Goal: Task Accomplishment & Management: Manage account settings

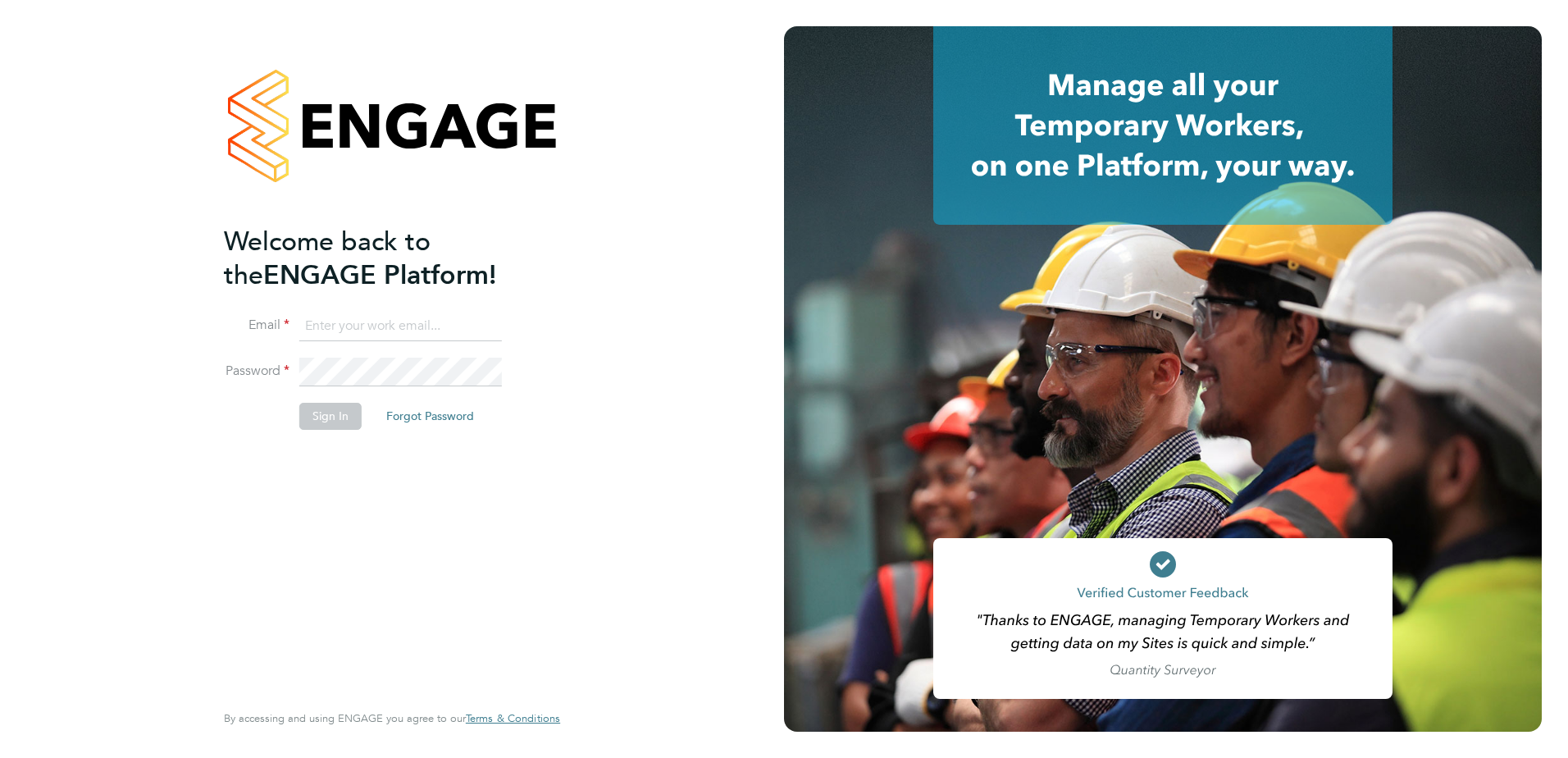
type input "abi.soady@cpplc.com"
click at [342, 420] on button "Sign In" at bounding box center [331, 416] width 63 height 26
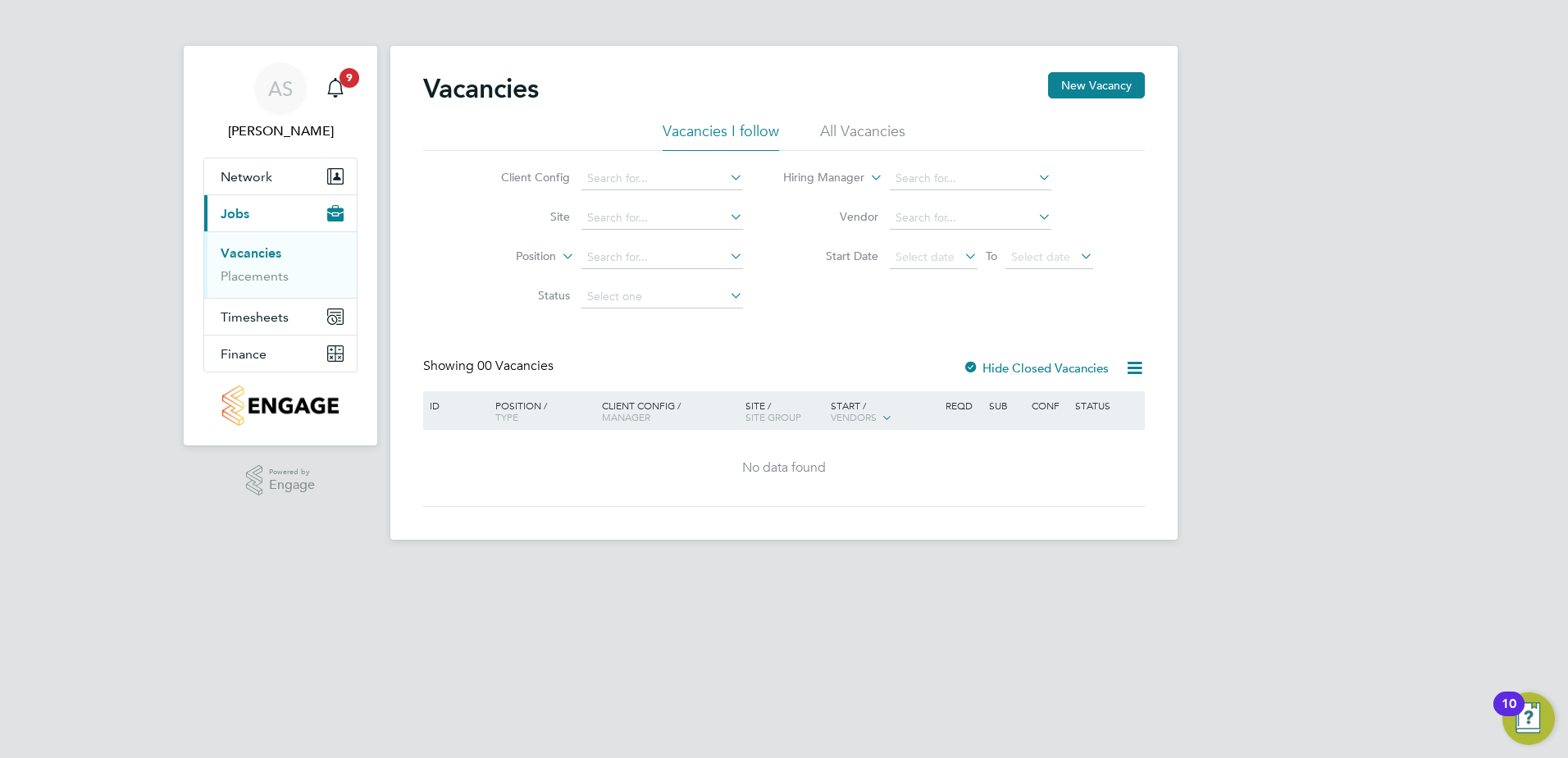
click at [859, 127] on li "All Vacancies" at bounding box center [862, 136] width 85 height 30
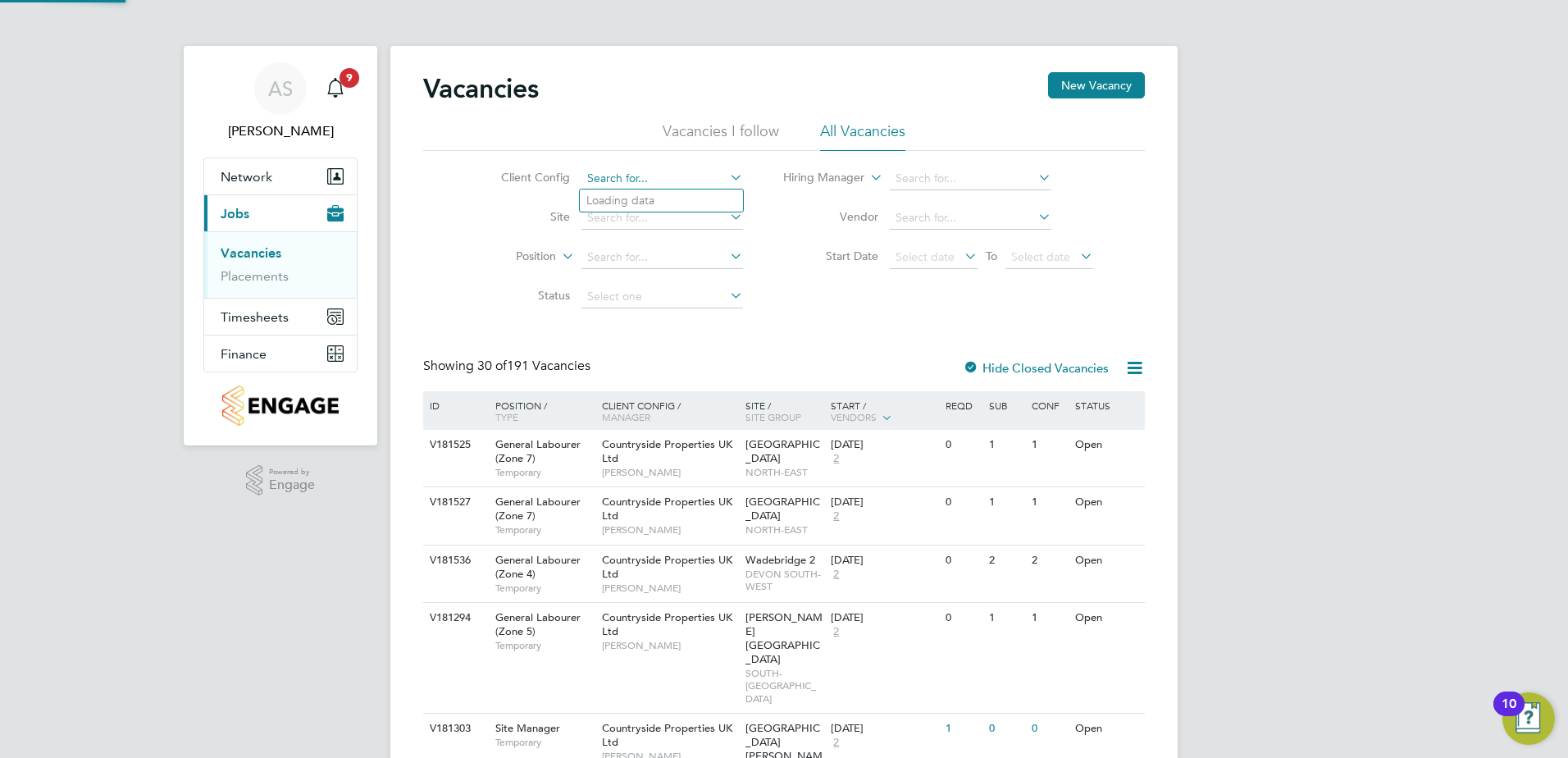
click at [708, 183] on input at bounding box center [662, 178] width 161 height 23
click at [735, 373] on li "Countryside Properties UK Ltd" at bounding box center [790, 379] width 420 height 22
type input "Countryside Properties UK Ltd"
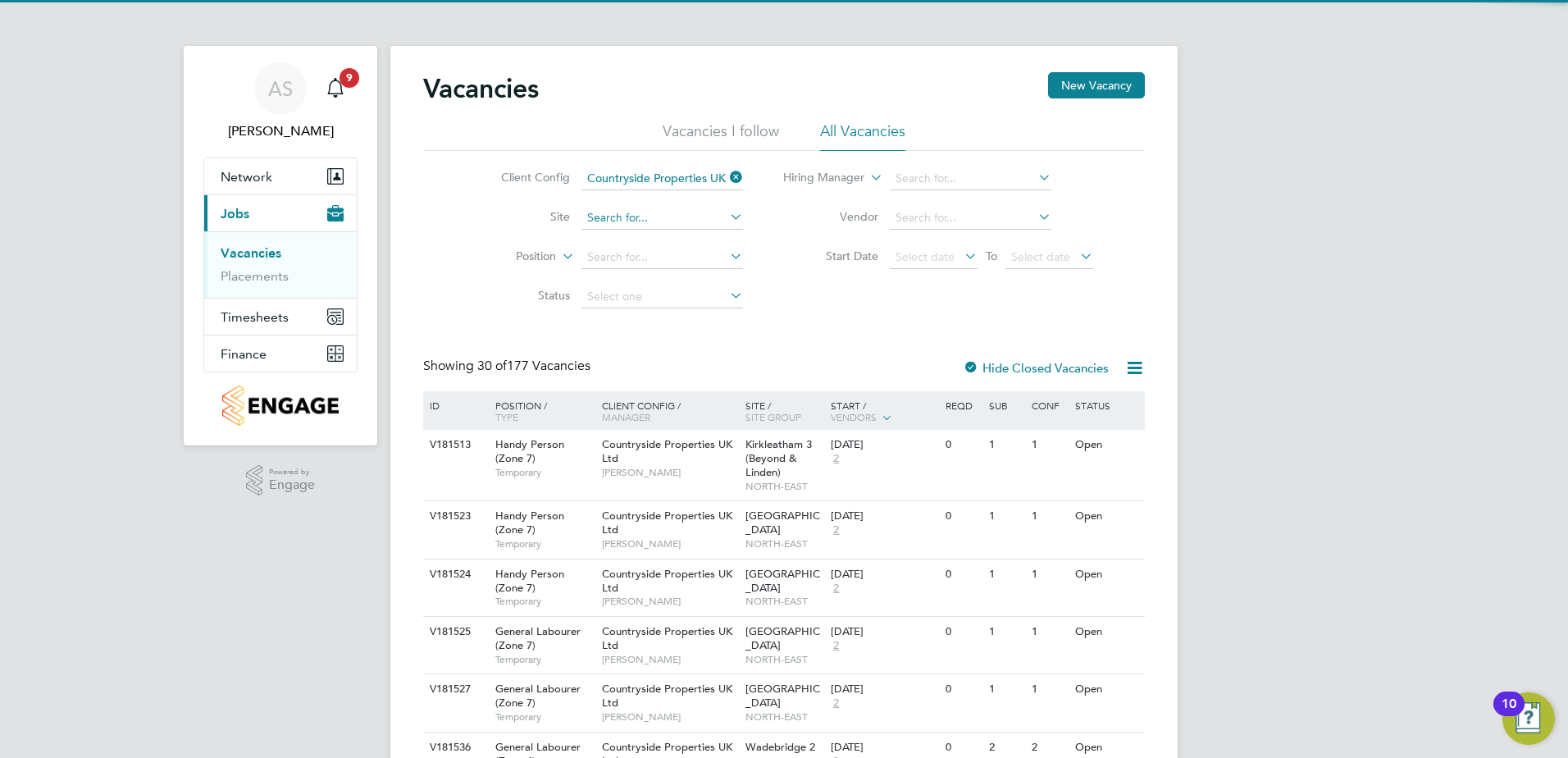
click at [661, 219] on input at bounding box center [662, 218] width 161 height 23
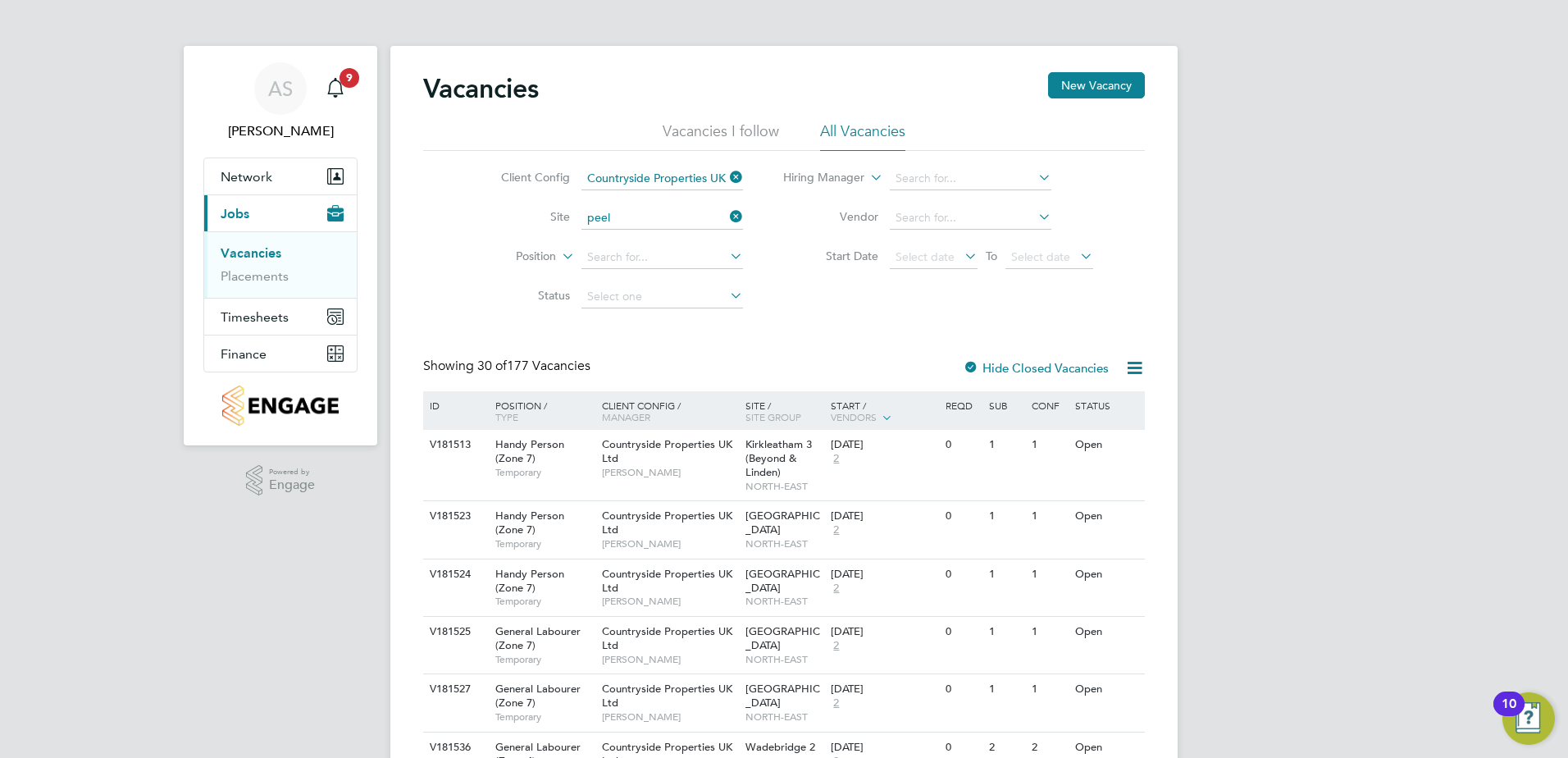
click at [656, 236] on li "Peel Phase 4" at bounding box center [661, 241] width 163 height 22
type input "Peel Phase 4"
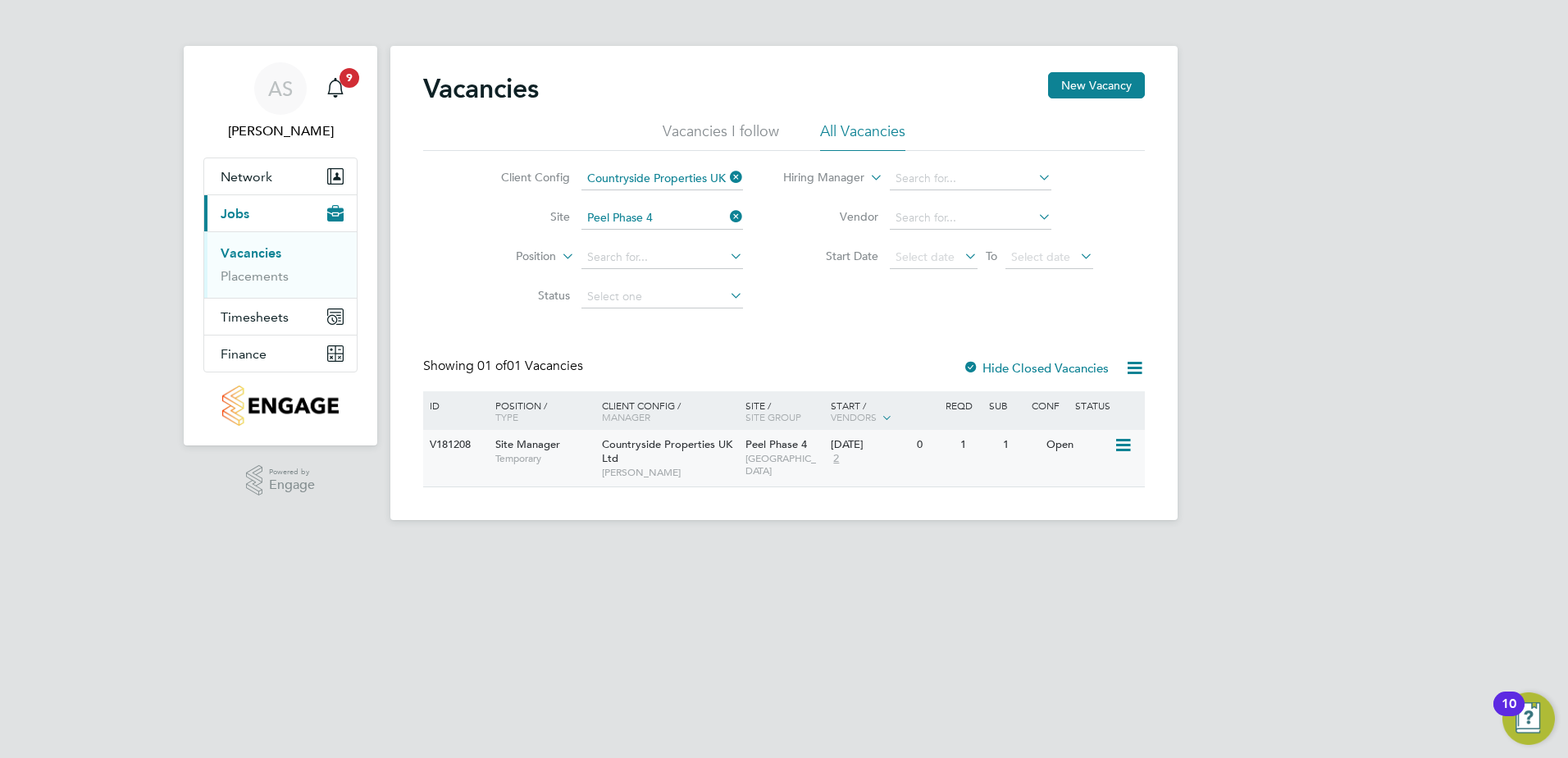
click at [661, 444] on span "Countryside Properties UK Ltd" at bounding box center [667, 451] width 130 height 28
click at [727, 217] on icon at bounding box center [727, 216] width 0 height 23
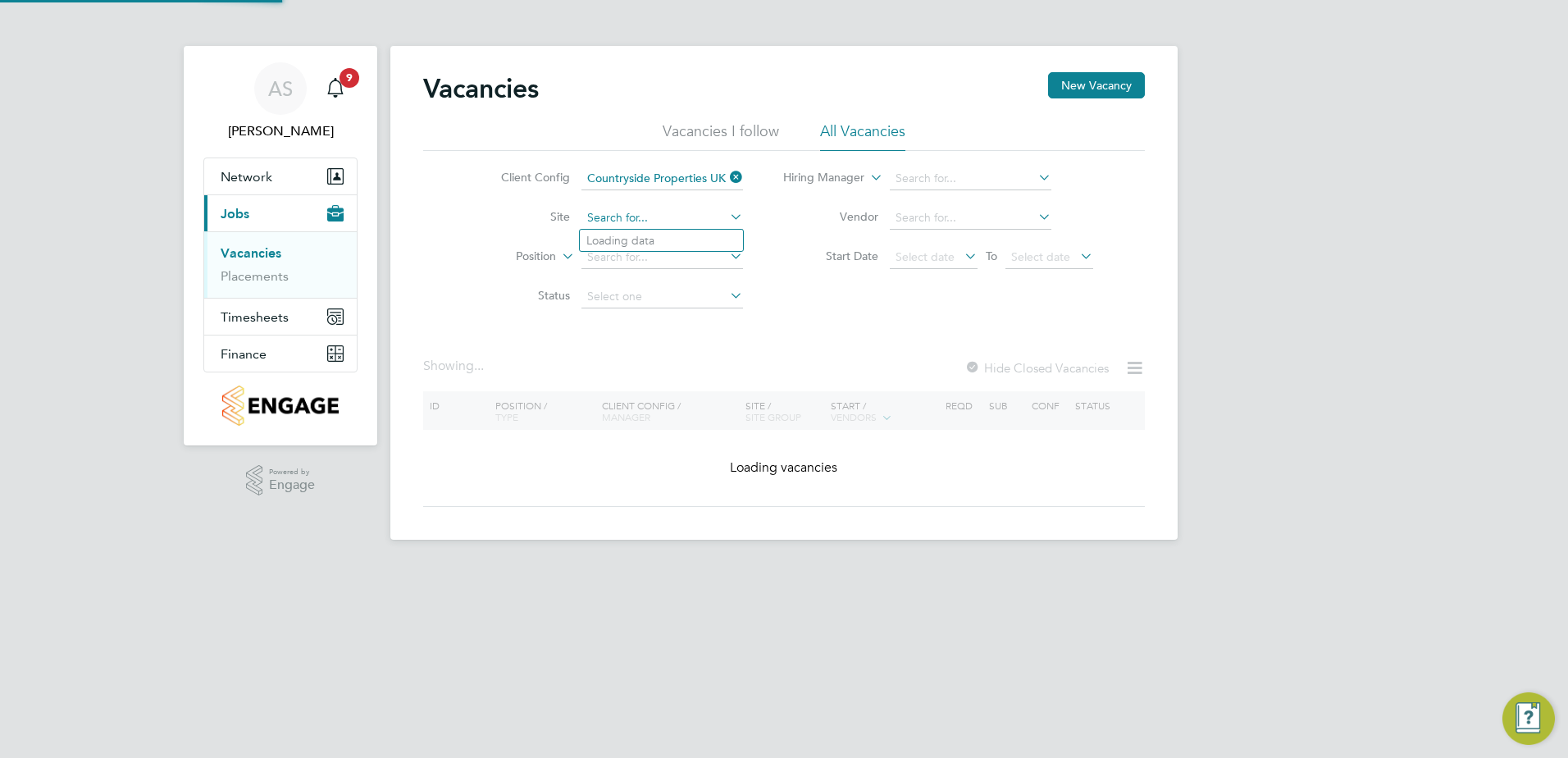
click at [711, 217] on input at bounding box center [662, 218] width 161 height 23
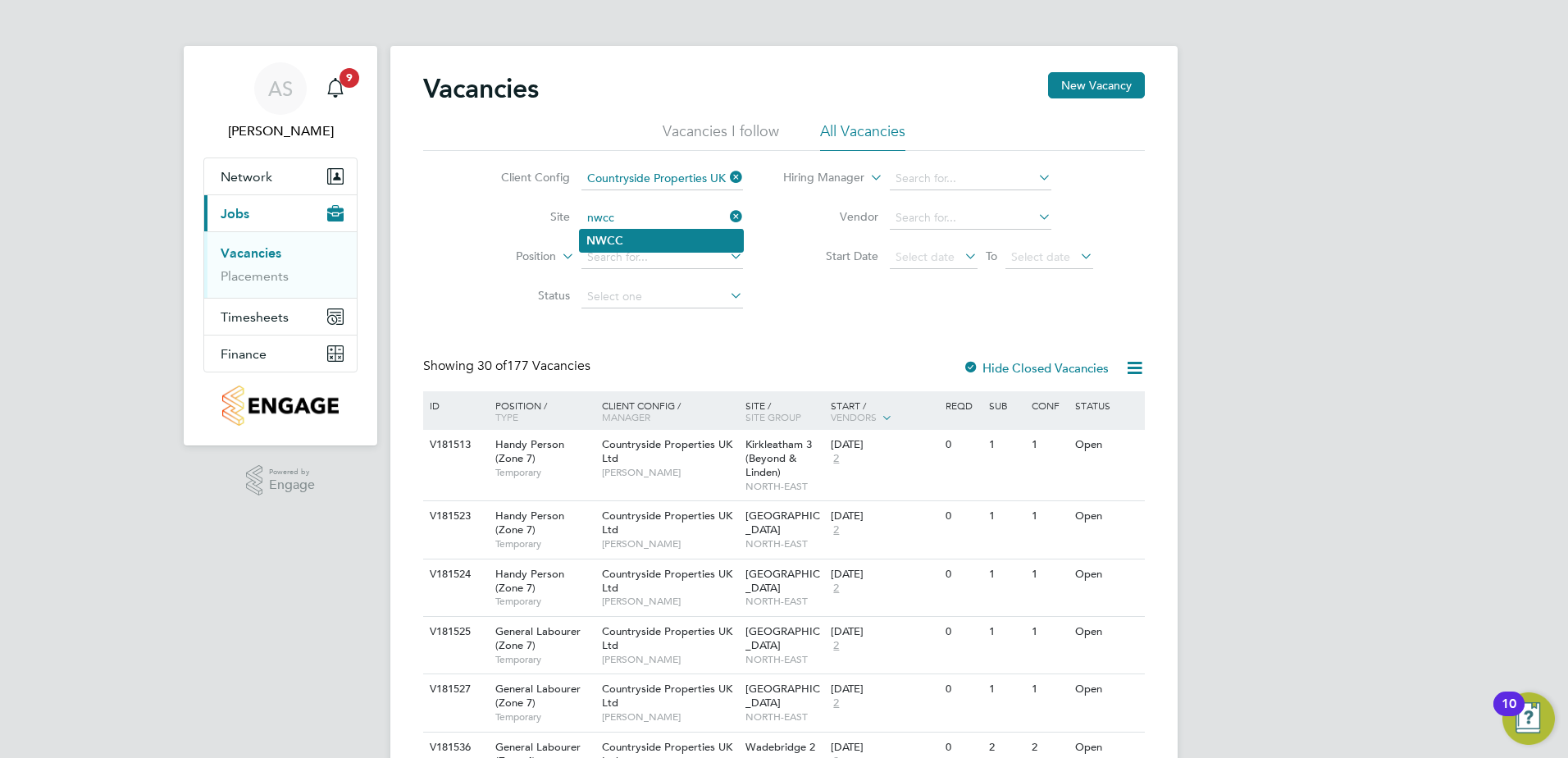
click at [672, 235] on li "NWCC" at bounding box center [661, 241] width 163 height 22
type input "NWCC"
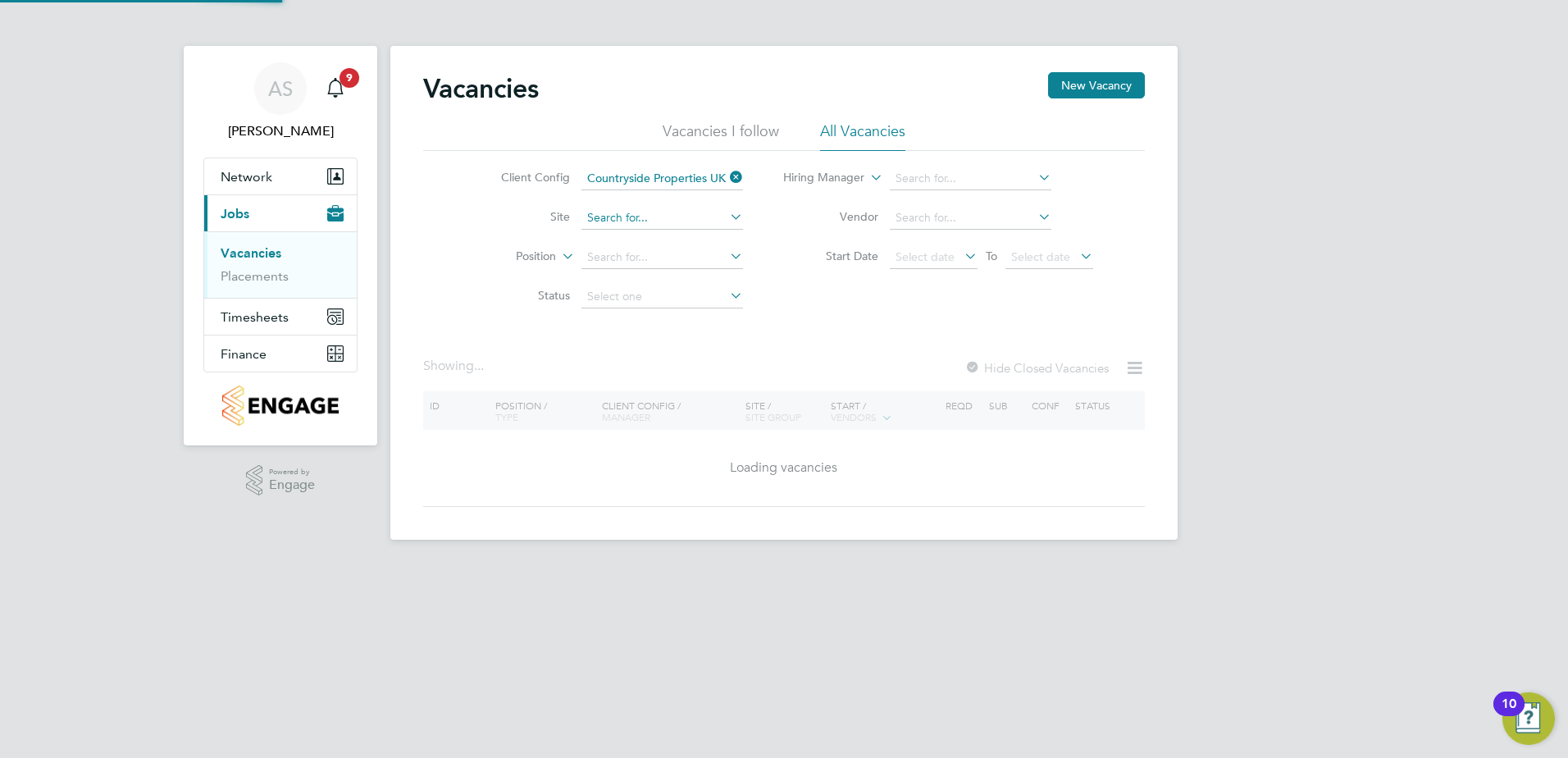
click at [694, 215] on input at bounding box center [662, 218] width 161 height 23
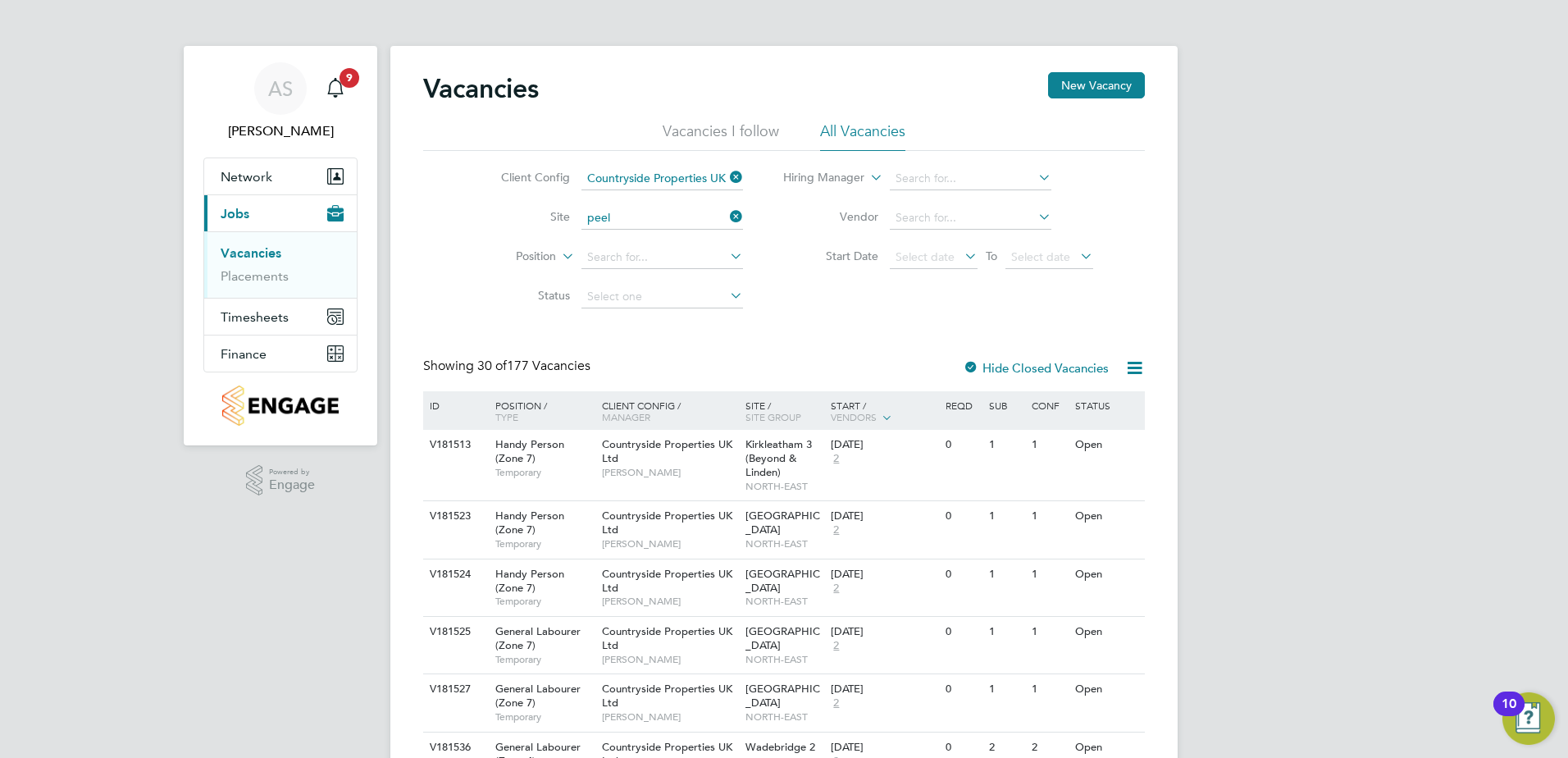
click at [669, 278] on li "Peel Place 2 & 3" at bounding box center [661, 285] width 163 height 22
type input "Peel Place 2 & 3"
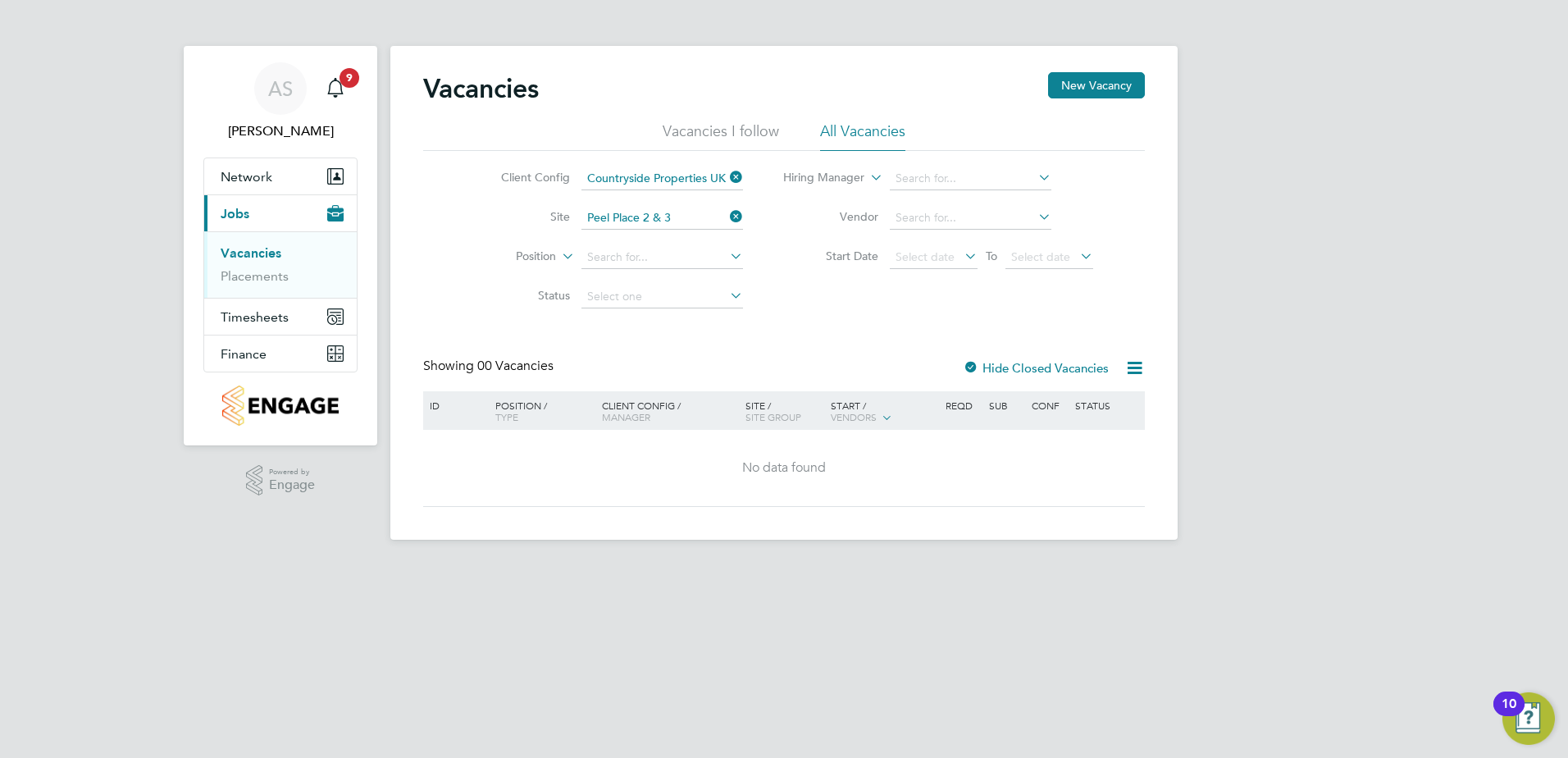
click at [727, 213] on icon at bounding box center [727, 216] width 0 height 23
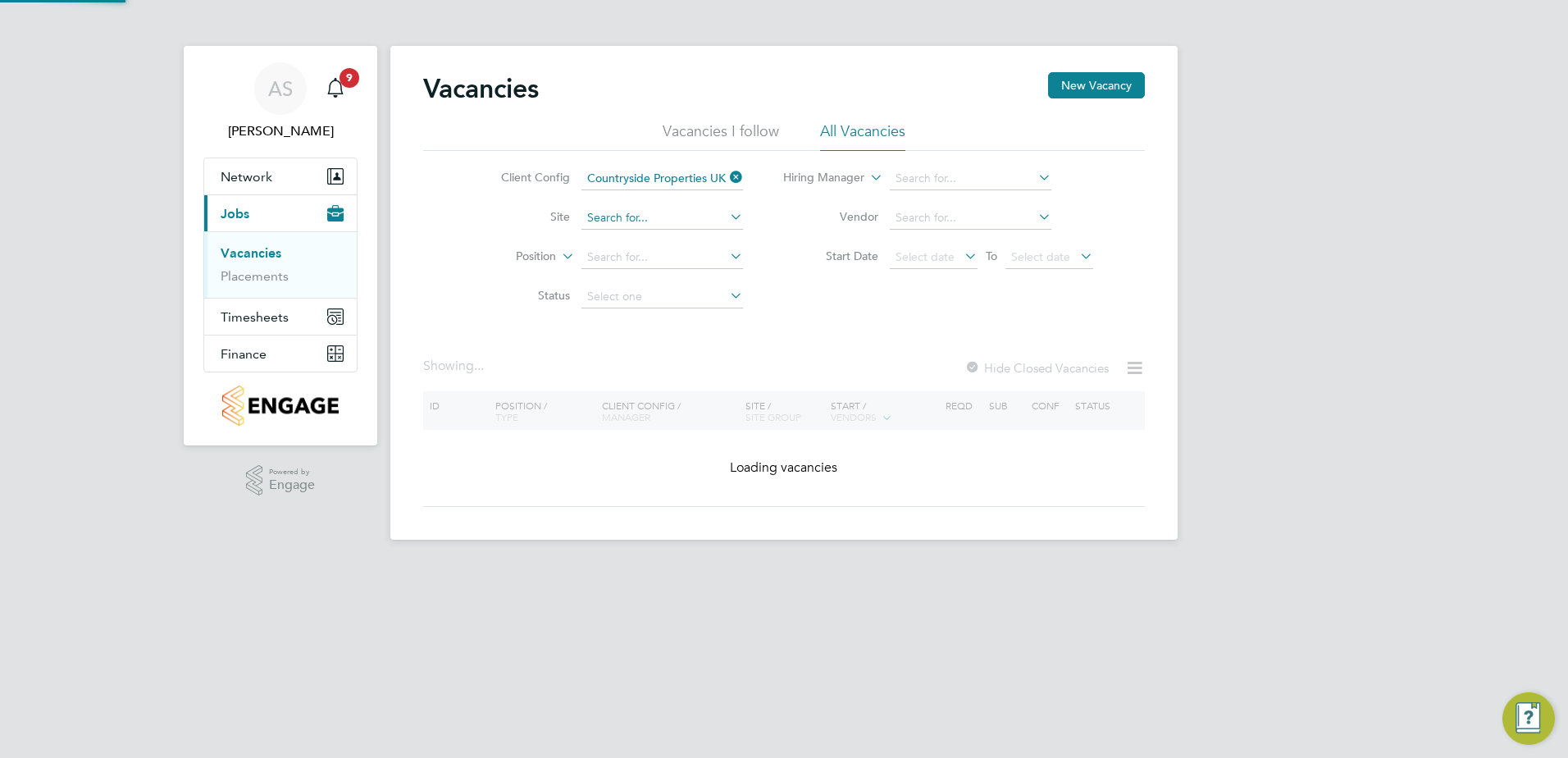
click at [719, 219] on input at bounding box center [662, 218] width 161 height 23
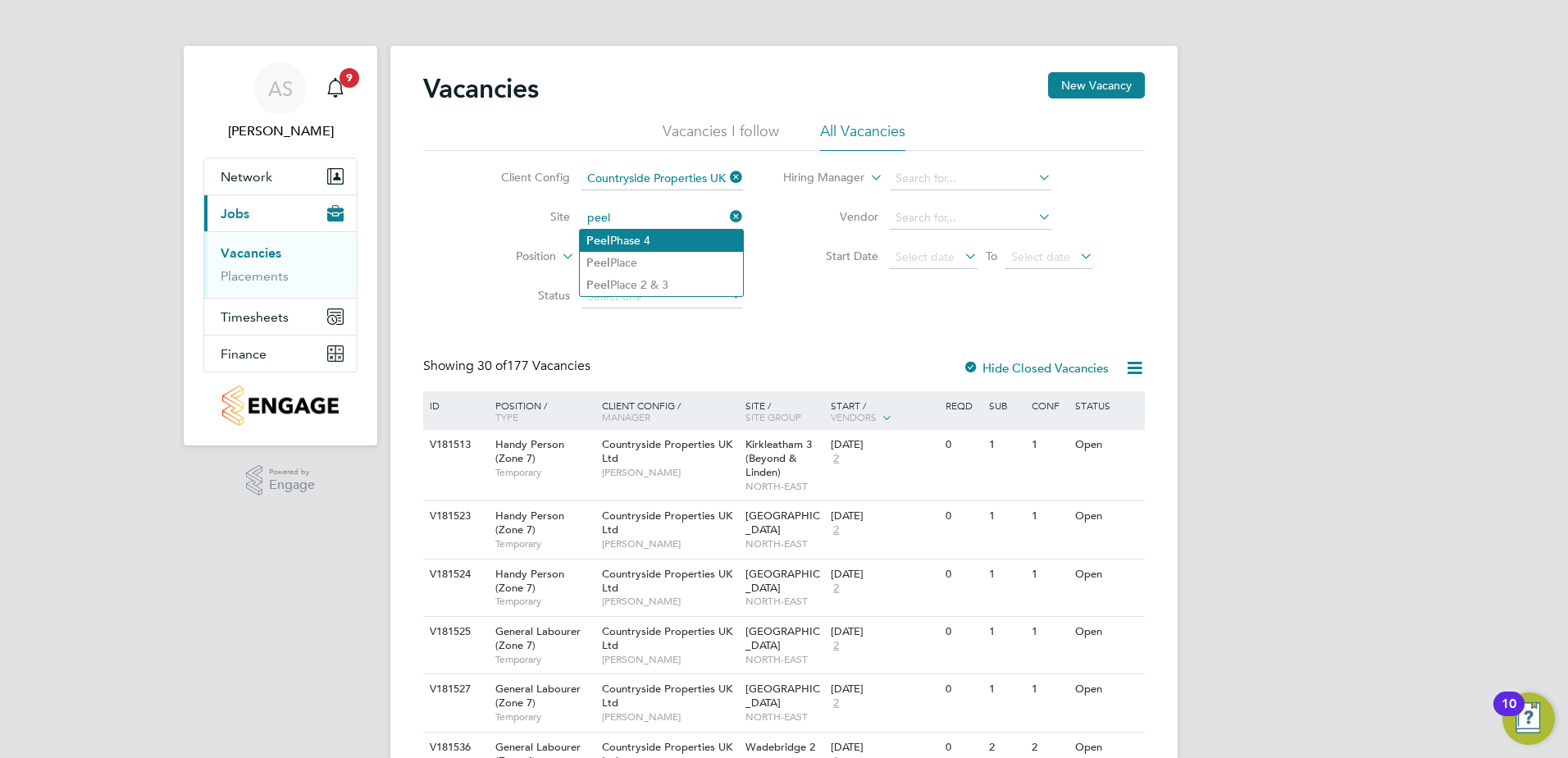
click at [669, 238] on li "Peel Phase 4" at bounding box center [661, 241] width 163 height 22
type input "Peel Phase 4"
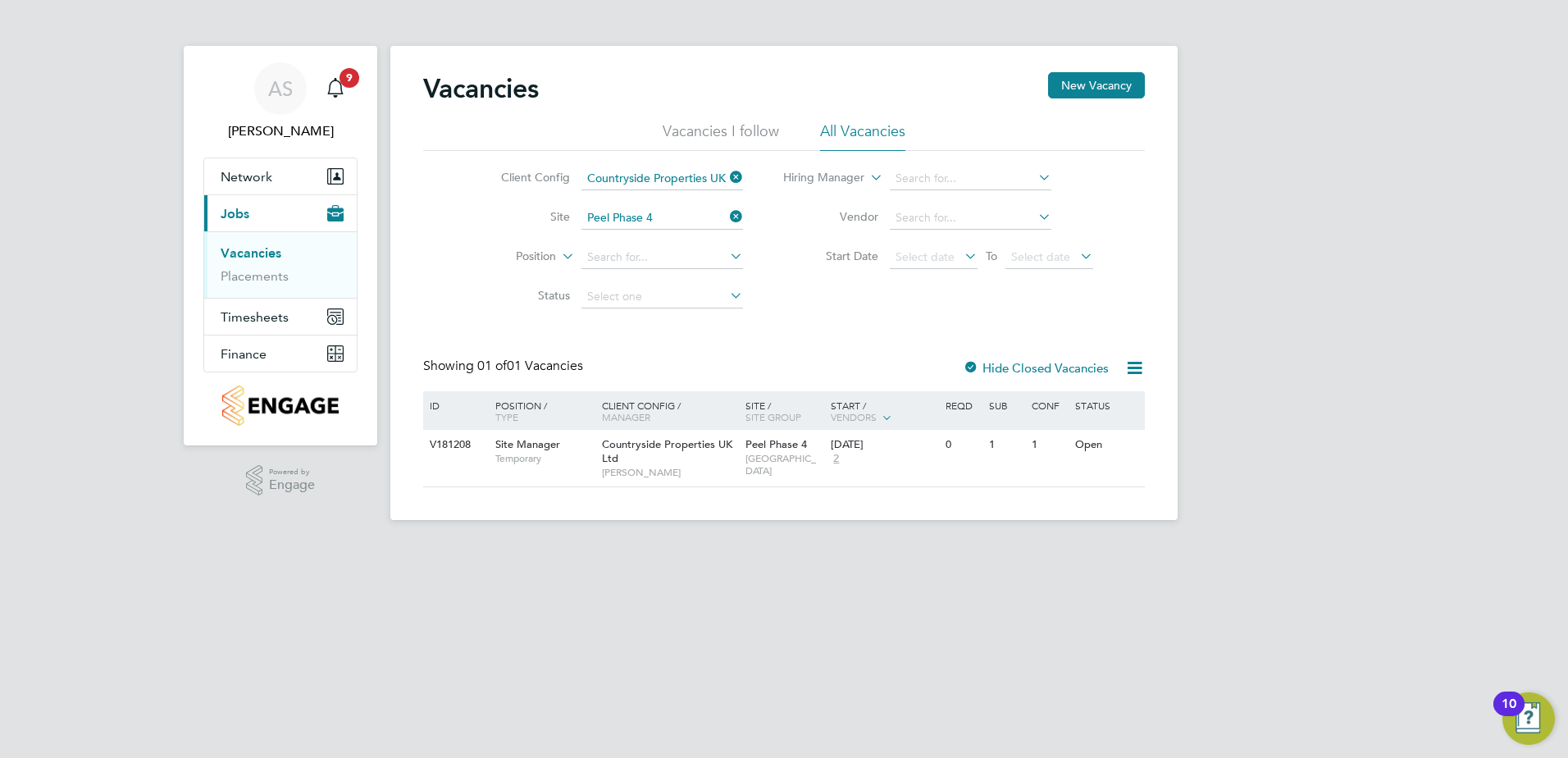
click at [1141, 372] on icon at bounding box center [1134, 368] width 20 height 20
click at [970, 363] on div at bounding box center [971, 369] width 17 height 17
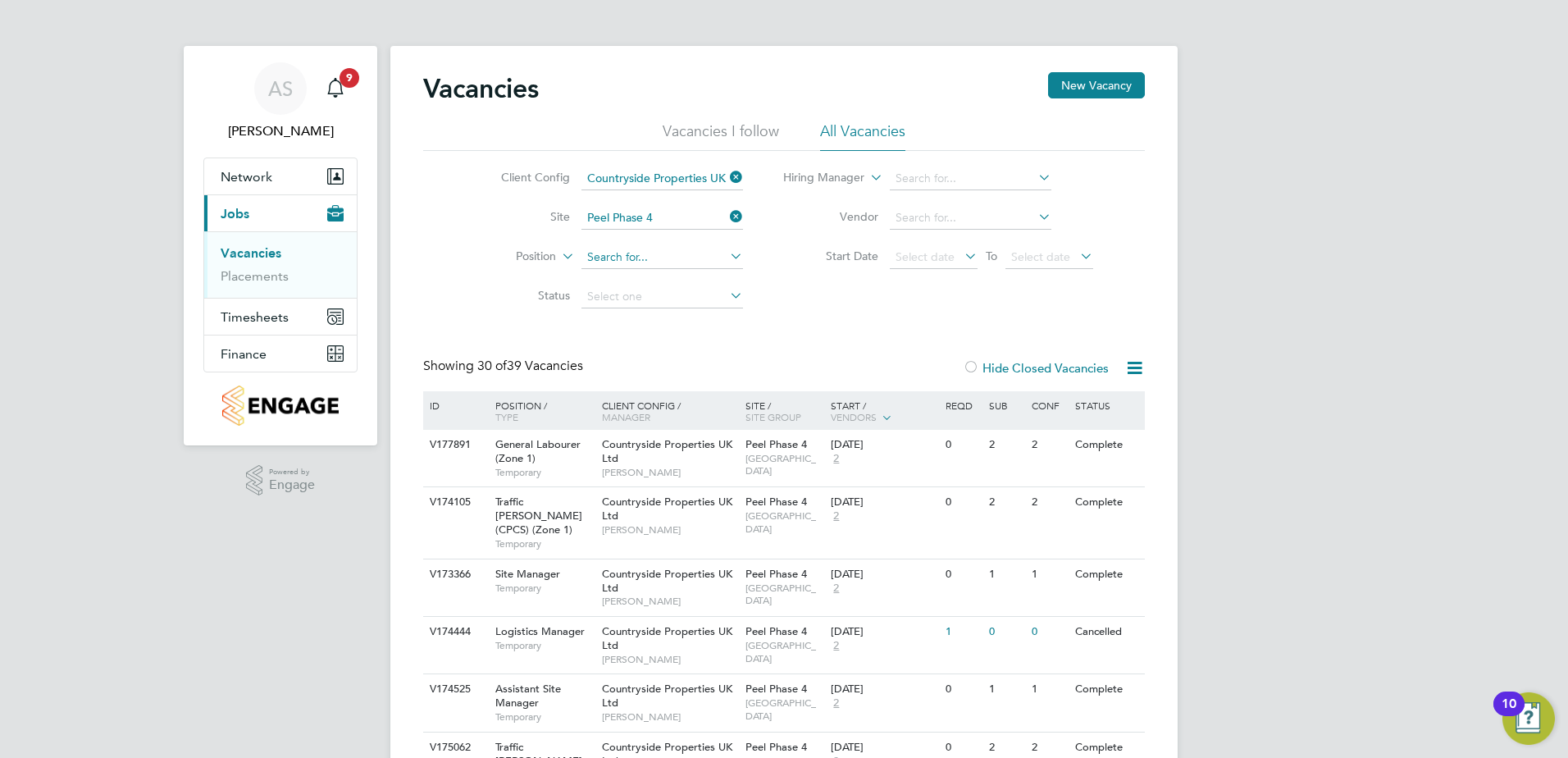
click at [653, 248] on input at bounding box center [662, 257] width 161 height 23
click at [657, 321] on li "Site Manager" at bounding box center [686, 325] width 213 height 22
type input "Site Manager"
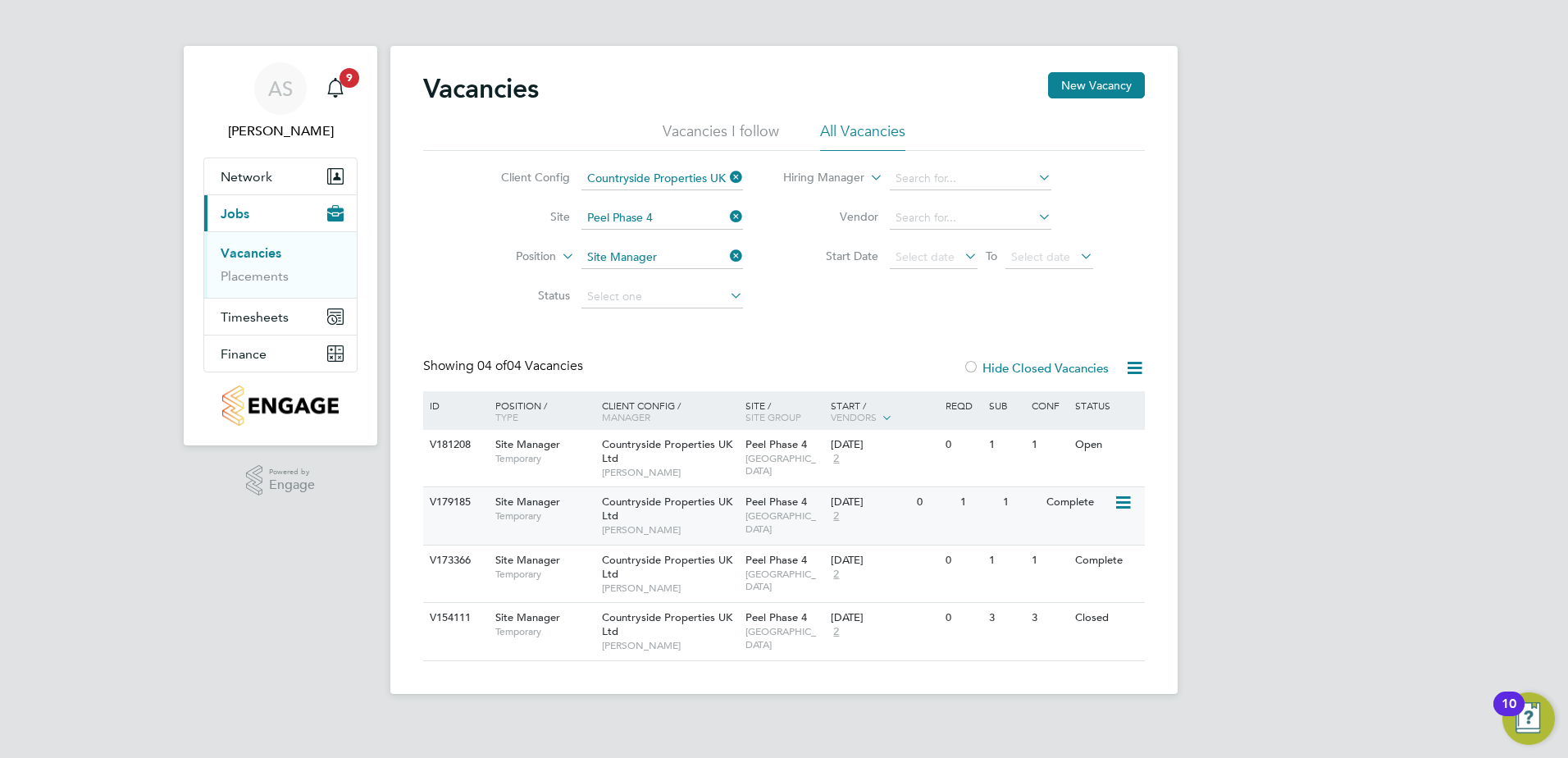
click at [679, 513] on div "Countryside Properties UK Ltd Mihai Balan" at bounding box center [670, 515] width 144 height 56
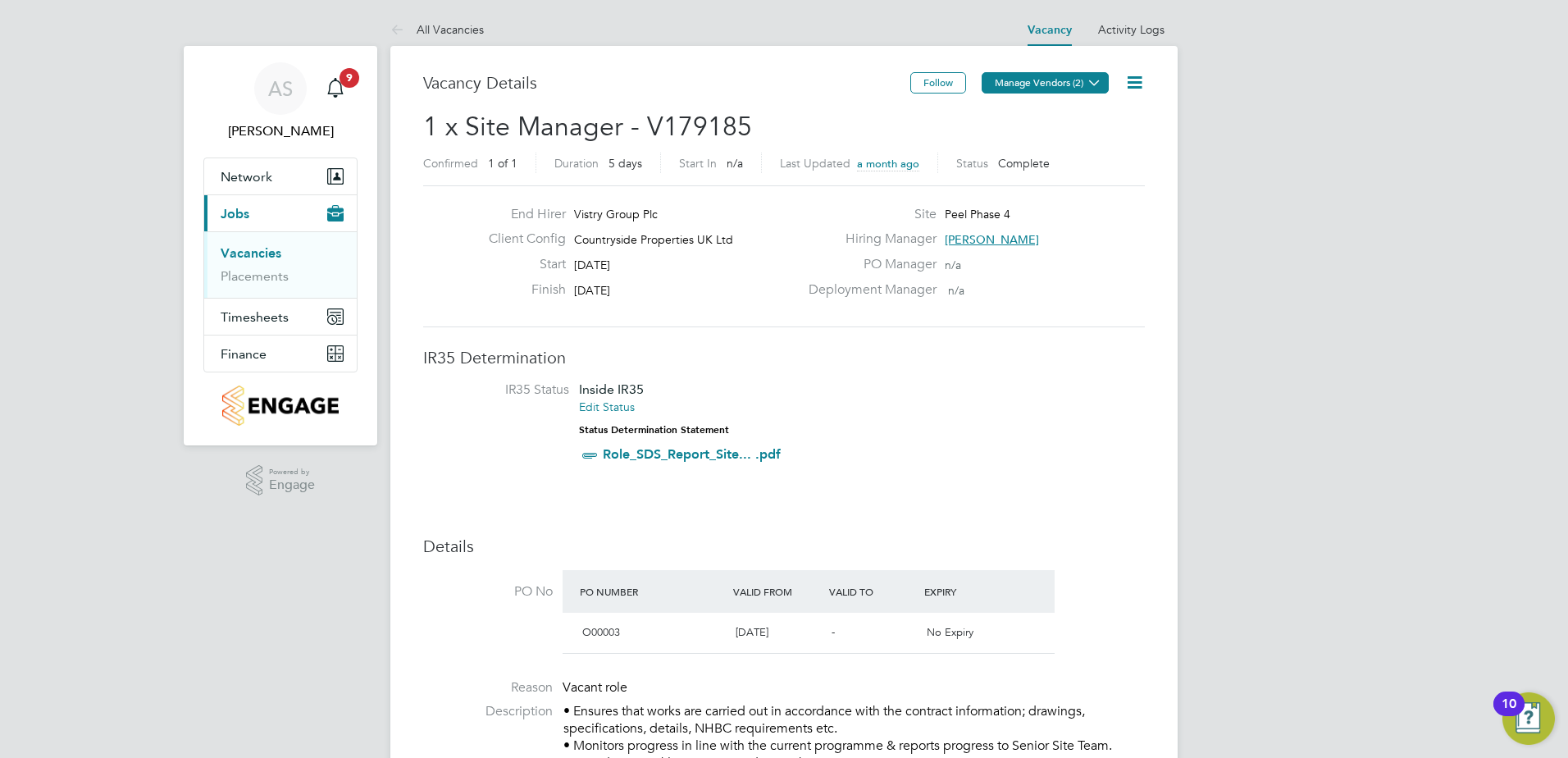
click at [1037, 77] on button "Manage Vendors (2)" at bounding box center [1046, 82] width 127 height 21
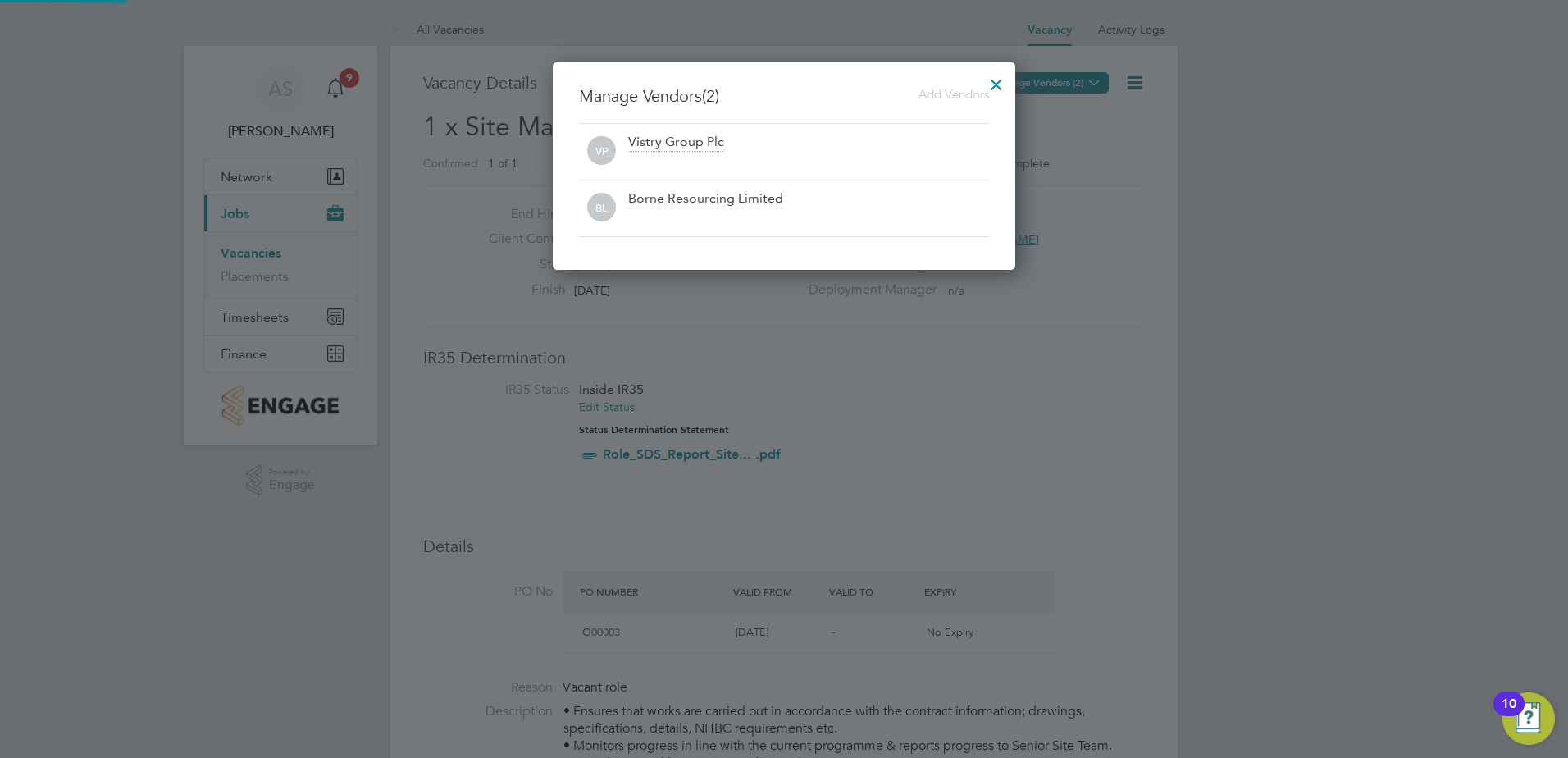
scroll to position [208, 463]
click at [992, 84] on div at bounding box center [997, 80] width 30 height 30
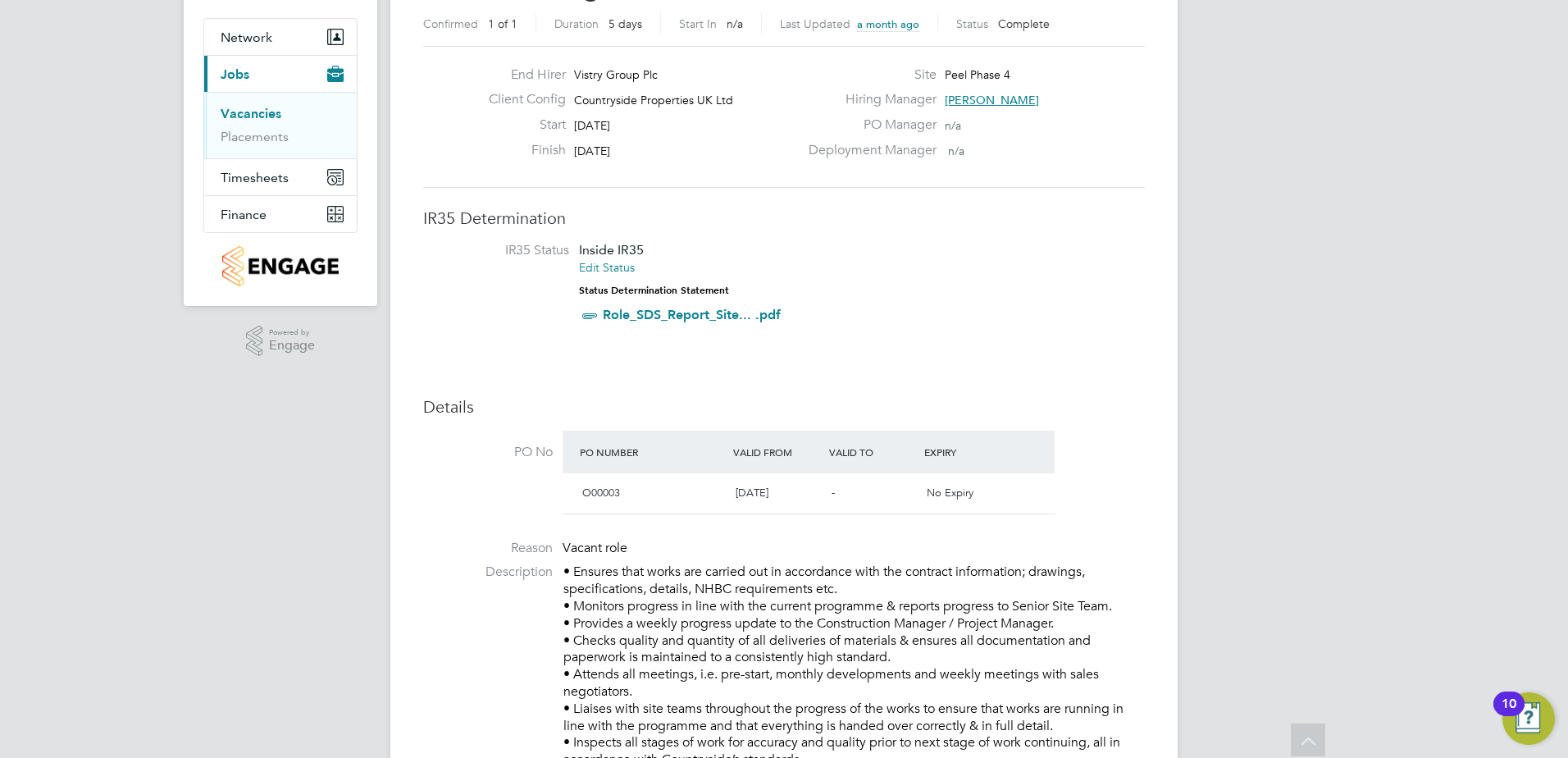
scroll to position [0, 0]
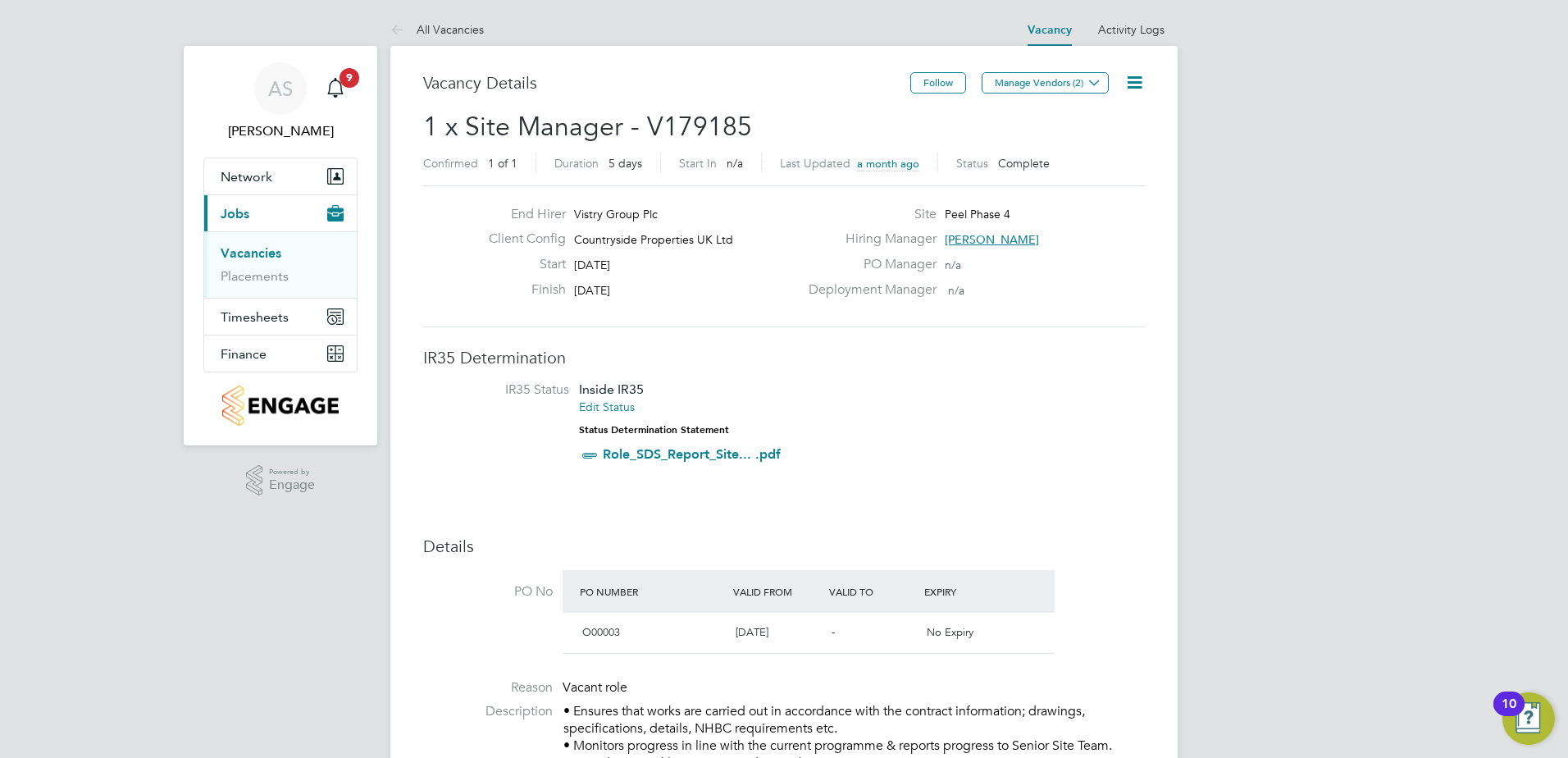
click at [1141, 82] on icon at bounding box center [1134, 82] width 20 height 20
click at [1121, 143] on li "Update Status" at bounding box center [1095, 144] width 95 height 23
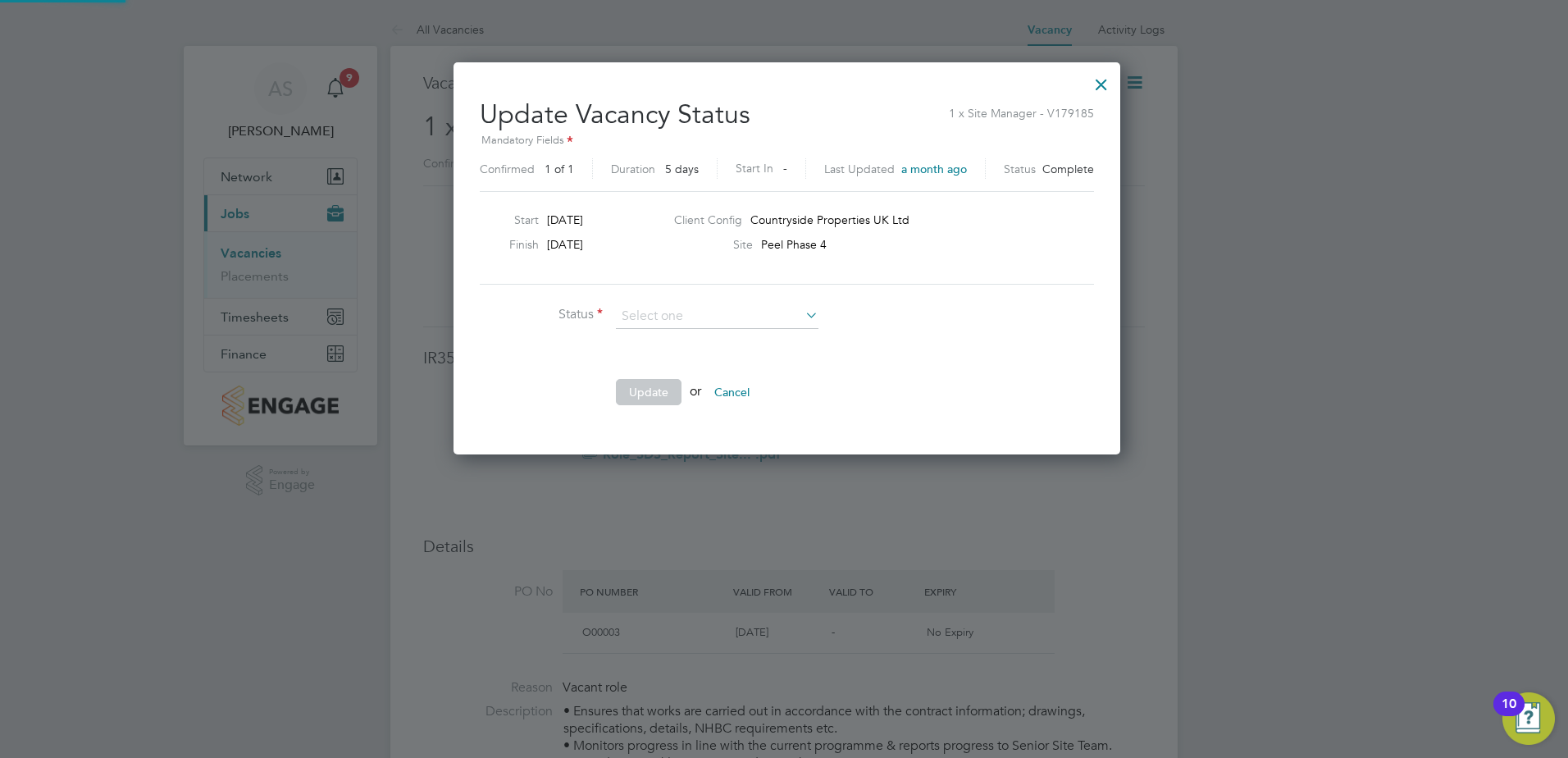
scroll to position [391, 662]
click at [715, 317] on input at bounding box center [718, 316] width 203 height 25
click at [680, 338] on li "Open" at bounding box center [717, 338] width 204 height 21
type input "Open"
click at [655, 386] on button "Update" at bounding box center [648, 392] width 65 height 26
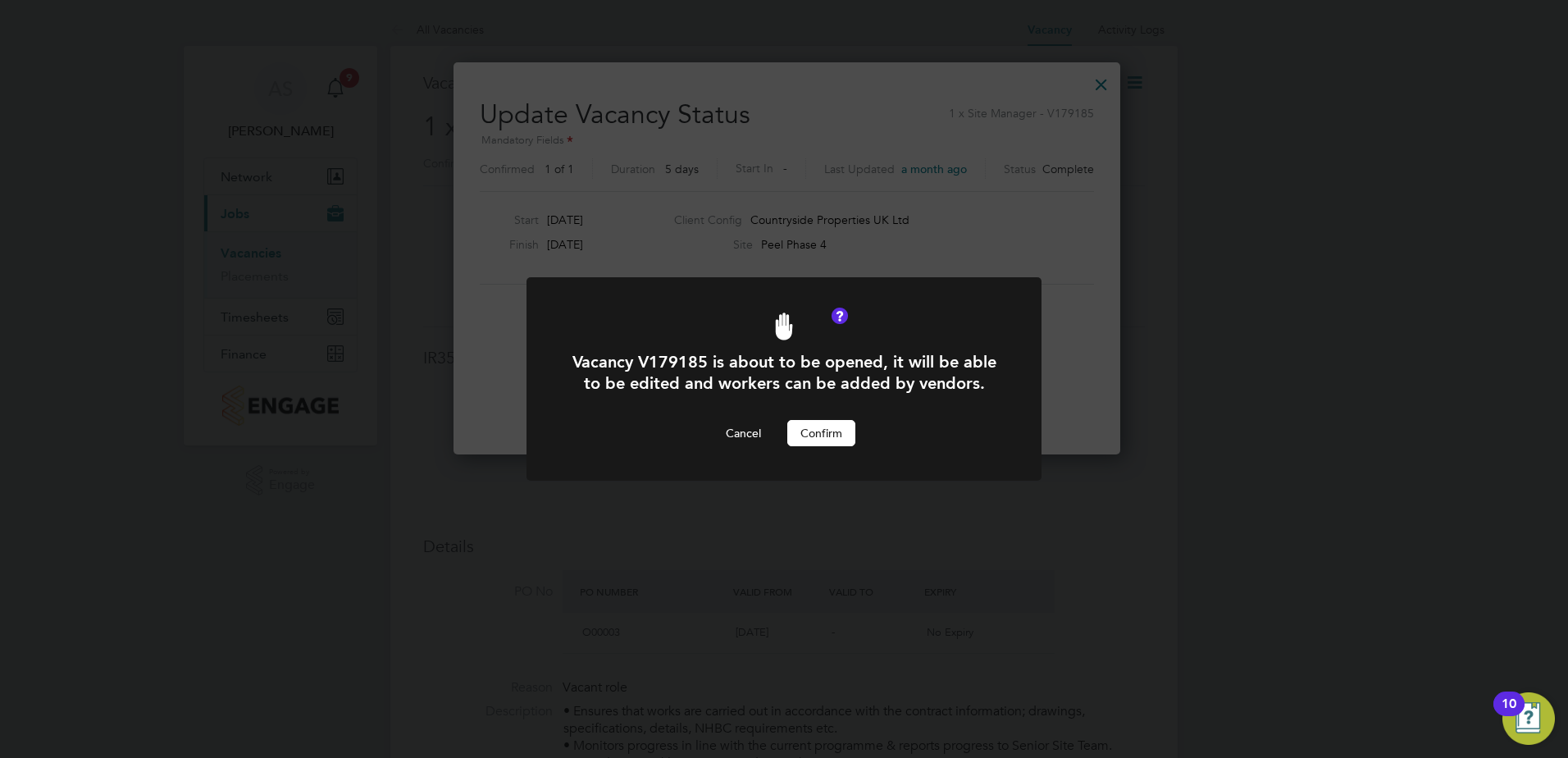
click at [838, 433] on button "Confirm" at bounding box center [822, 432] width 68 height 26
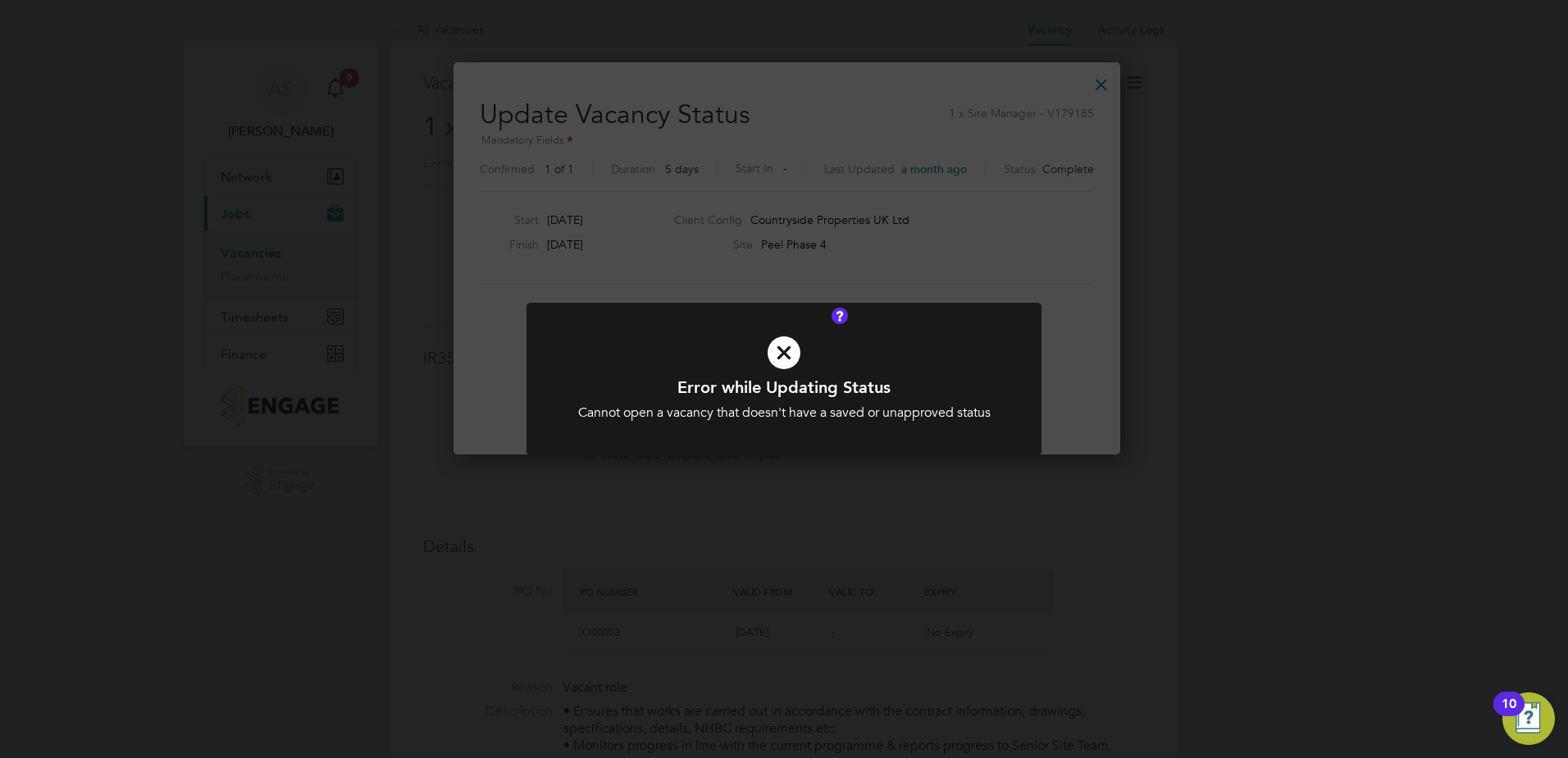
click at [791, 361] on icon at bounding box center [784, 352] width 426 height 64
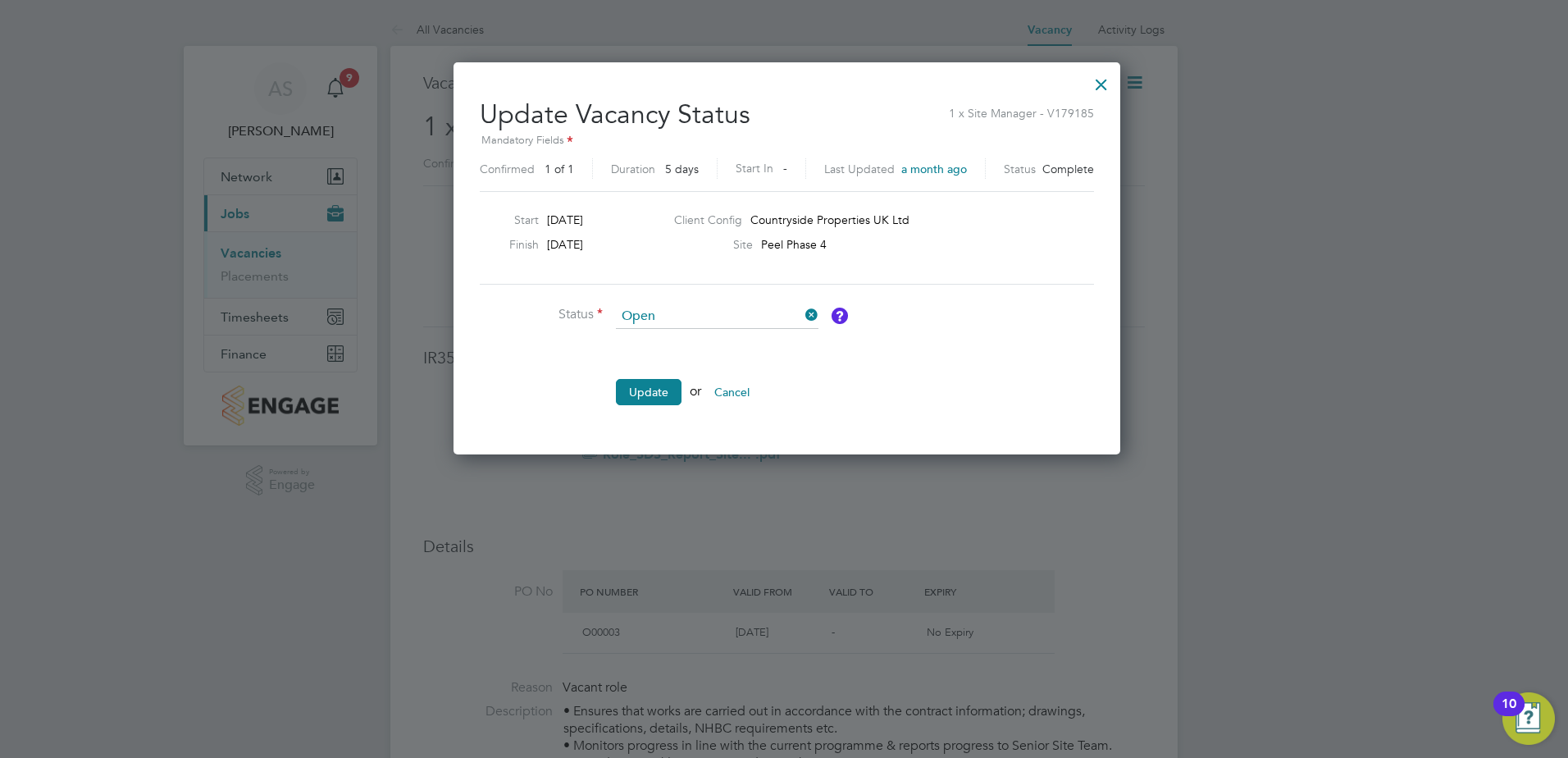
click at [984, 304] on ng-form "Status Open Comment Update or Cancel" at bounding box center [787, 362] width 614 height 117
click at [647, 390] on button "Update" at bounding box center [648, 392] width 65 height 26
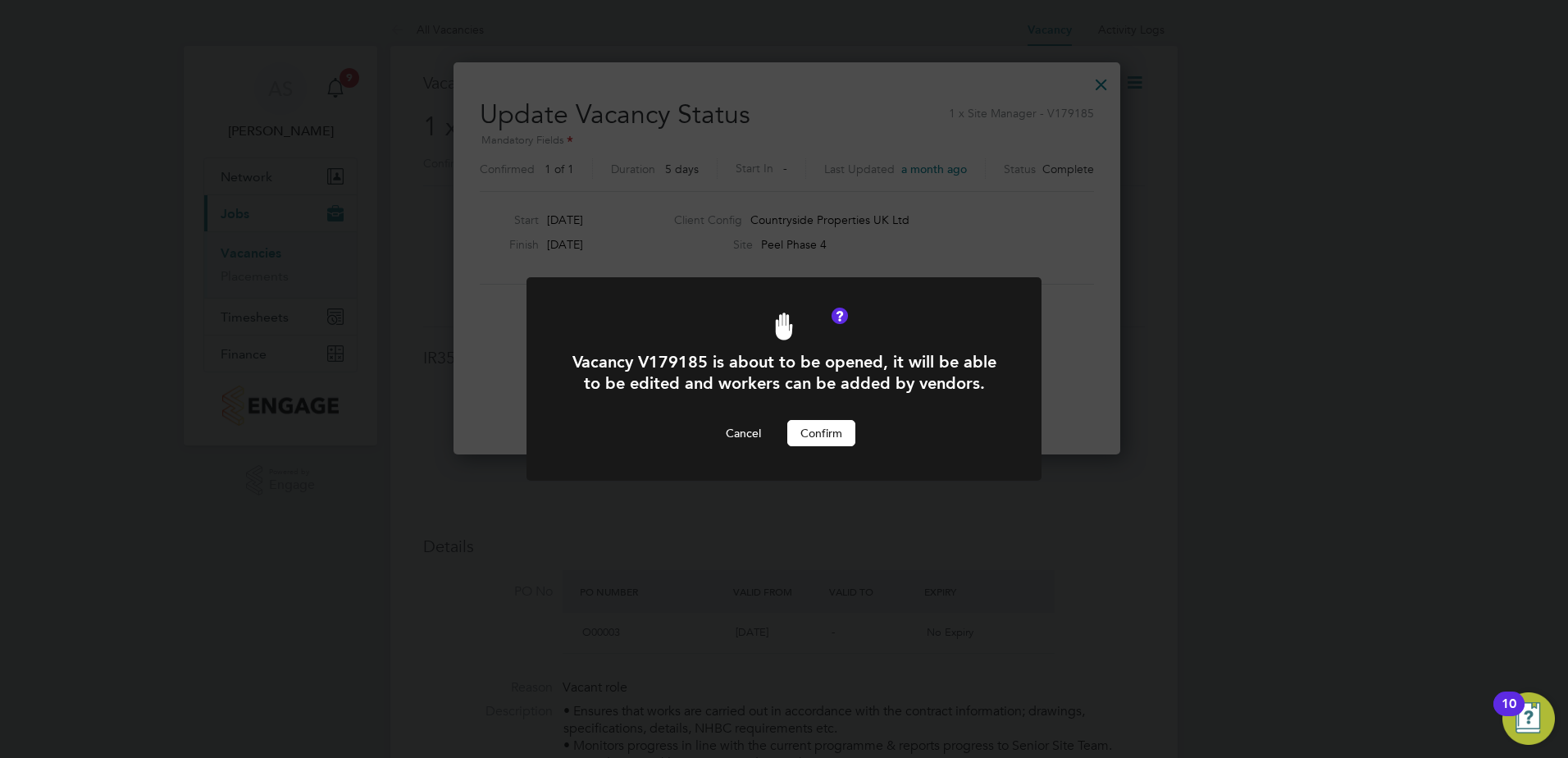
click at [846, 435] on button "Confirm" at bounding box center [822, 432] width 68 height 26
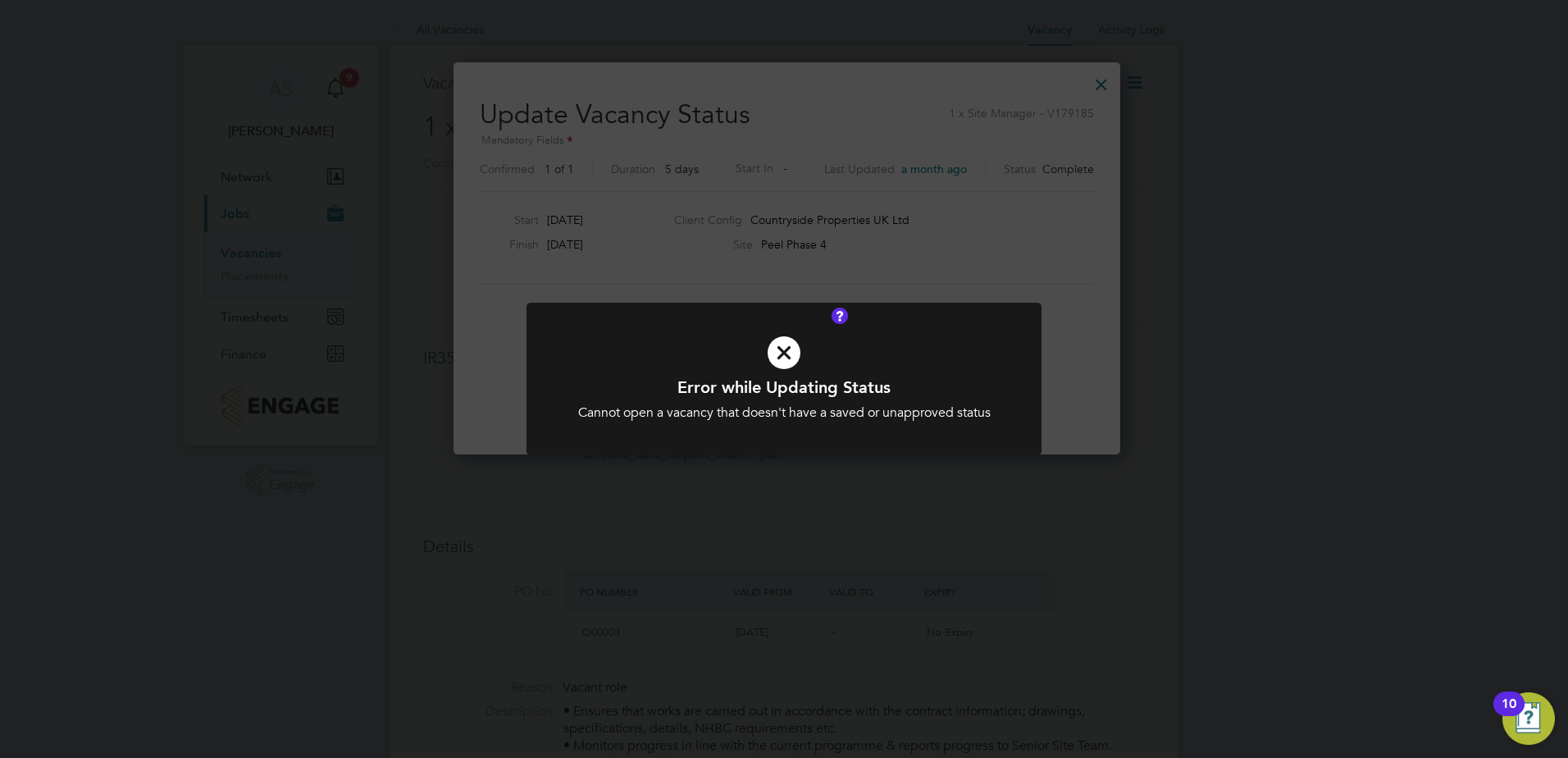
click at [794, 352] on icon at bounding box center [784, 352] width 426 height 64
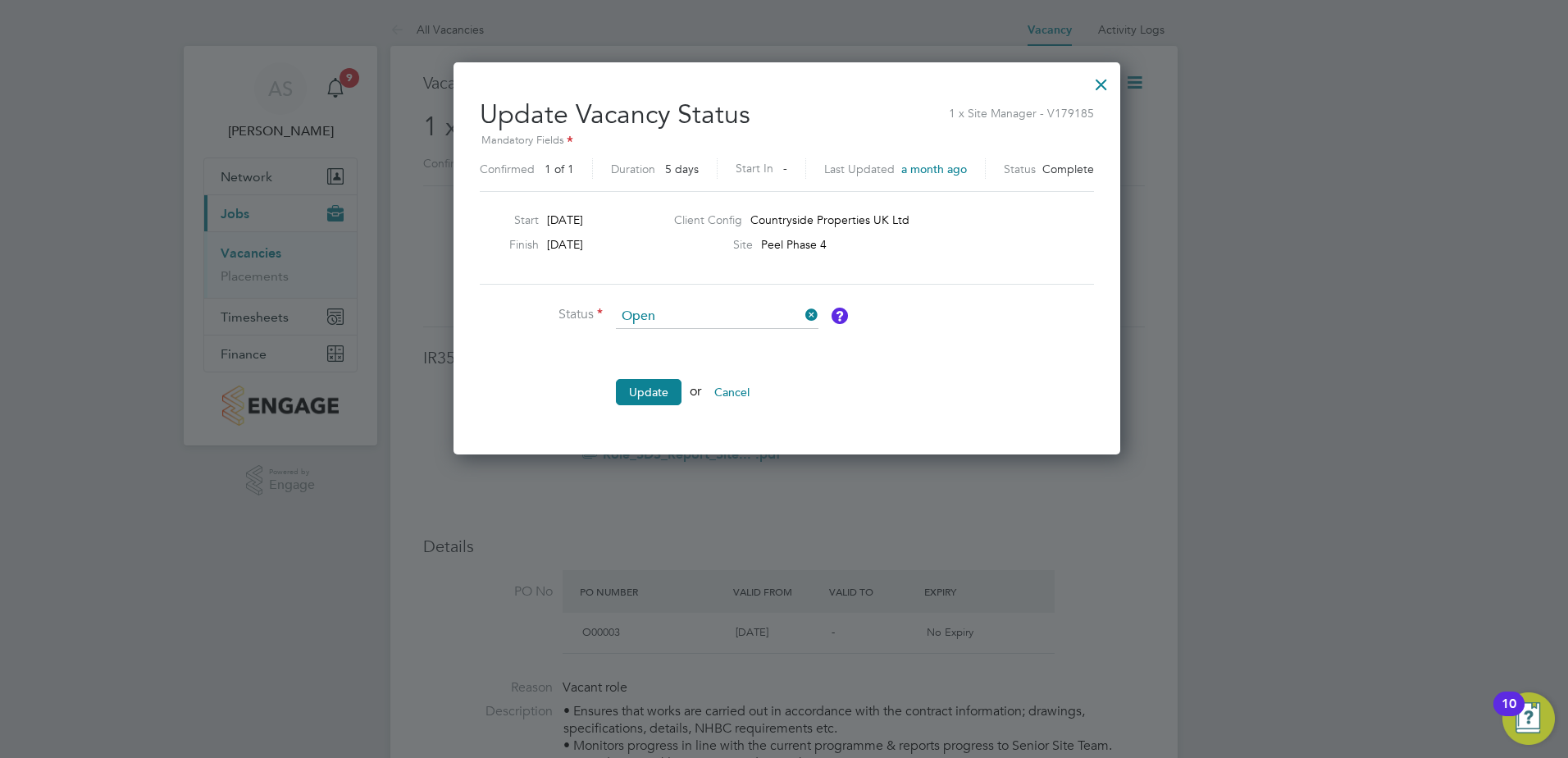
click at [1099, 83] on div at bounding box center [1101, 80] width 30 height 30
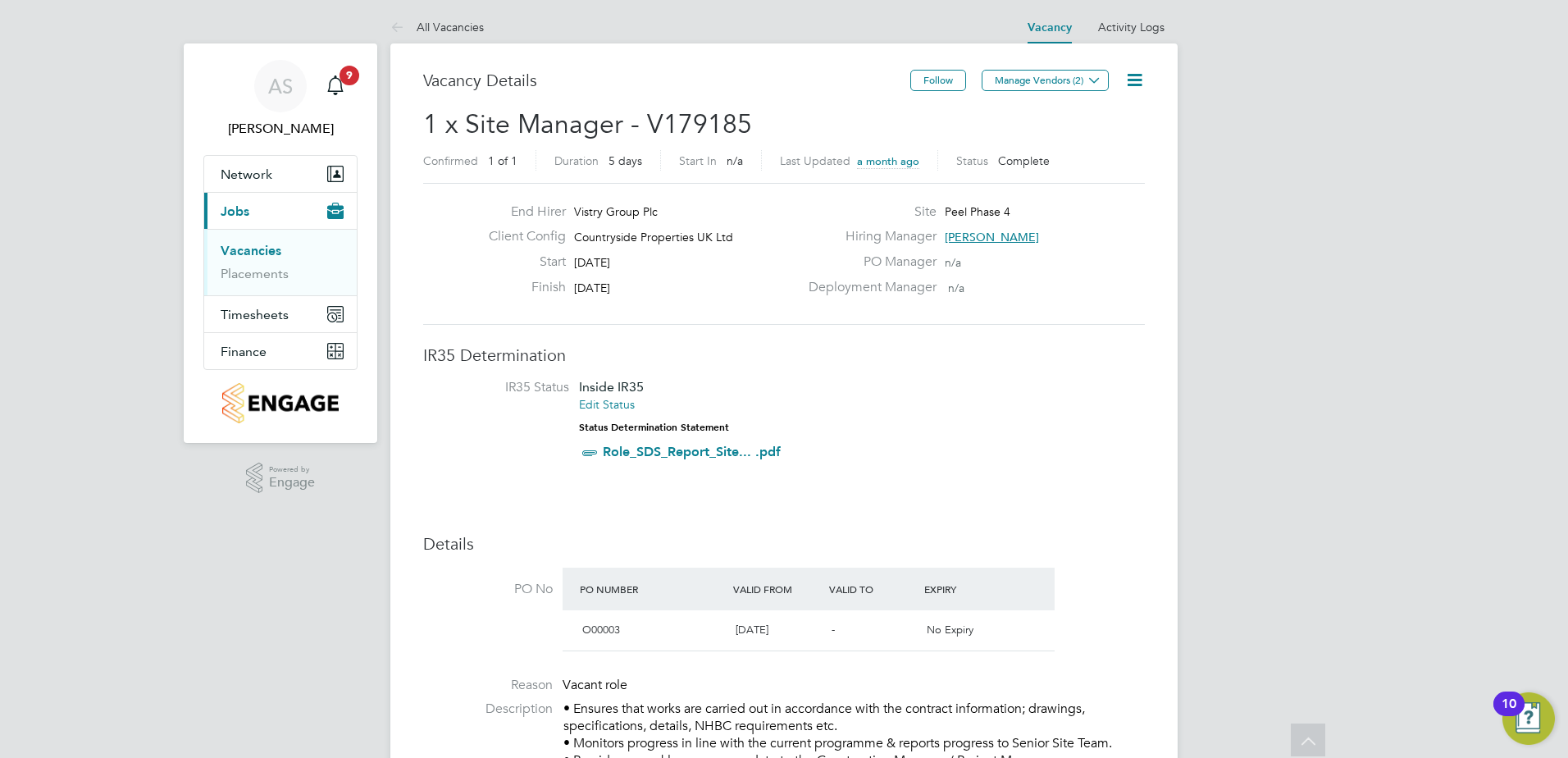
scroll to position [0, 0]
click at [1137, 85] on icon at bounding box center [1134, 82] width 20 height 20
click at [953, 124] on h2 "1 x Site Manager - V179185 Confirmed 1 of 1 Duration 5 days Start In n/a Last U…" at bounding box center [784, 144] width 722 height 69
click at [1142, 72] on icon at bounding box center [1134, 82] width 20 height 20
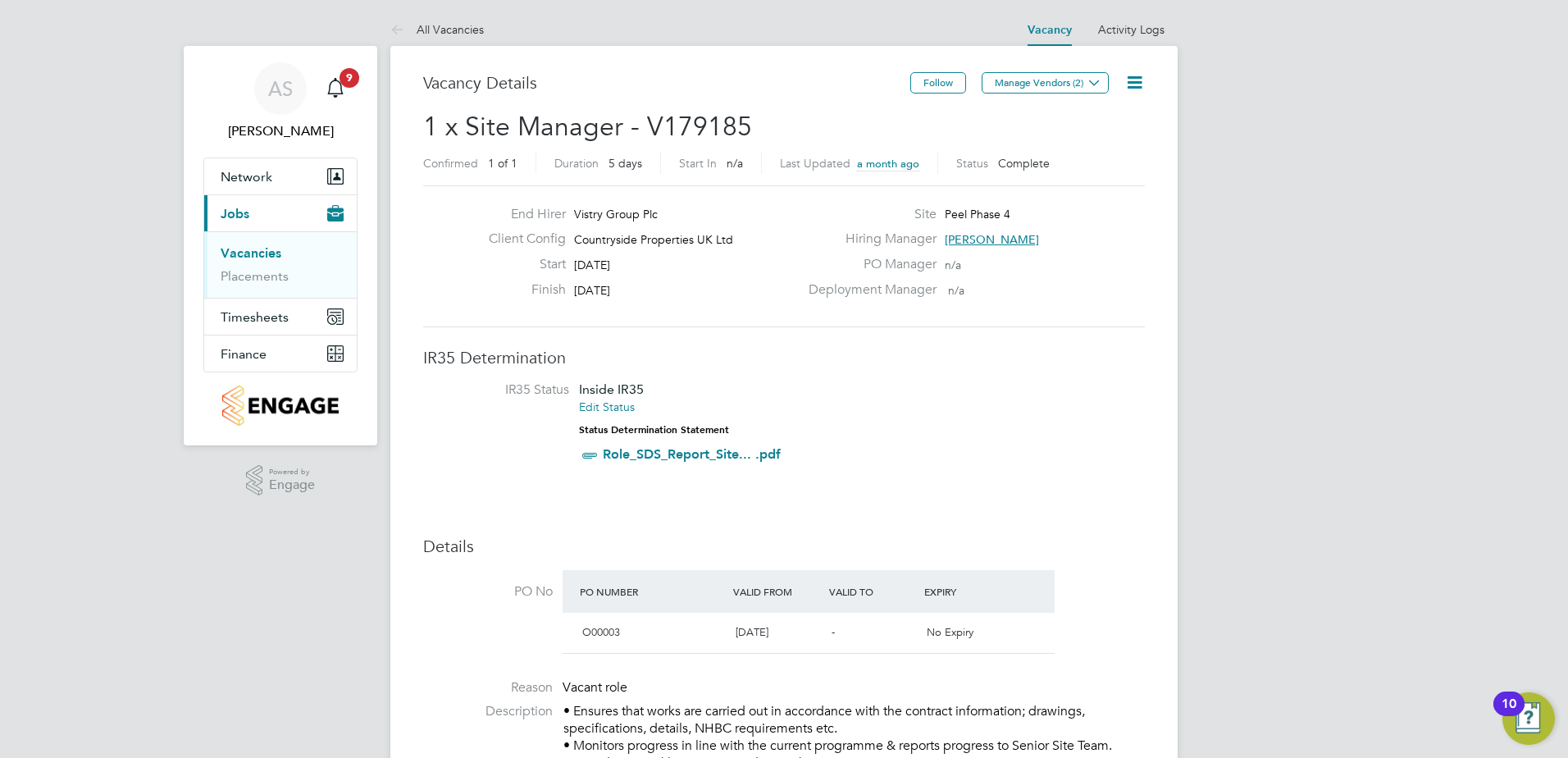
click at [1125, 78] on icon at bounding box center [1134, 82] width 20 height 20
click at [1079, 147] on li "Update Status" at bounding box center [1095, 144] width 95 height 23
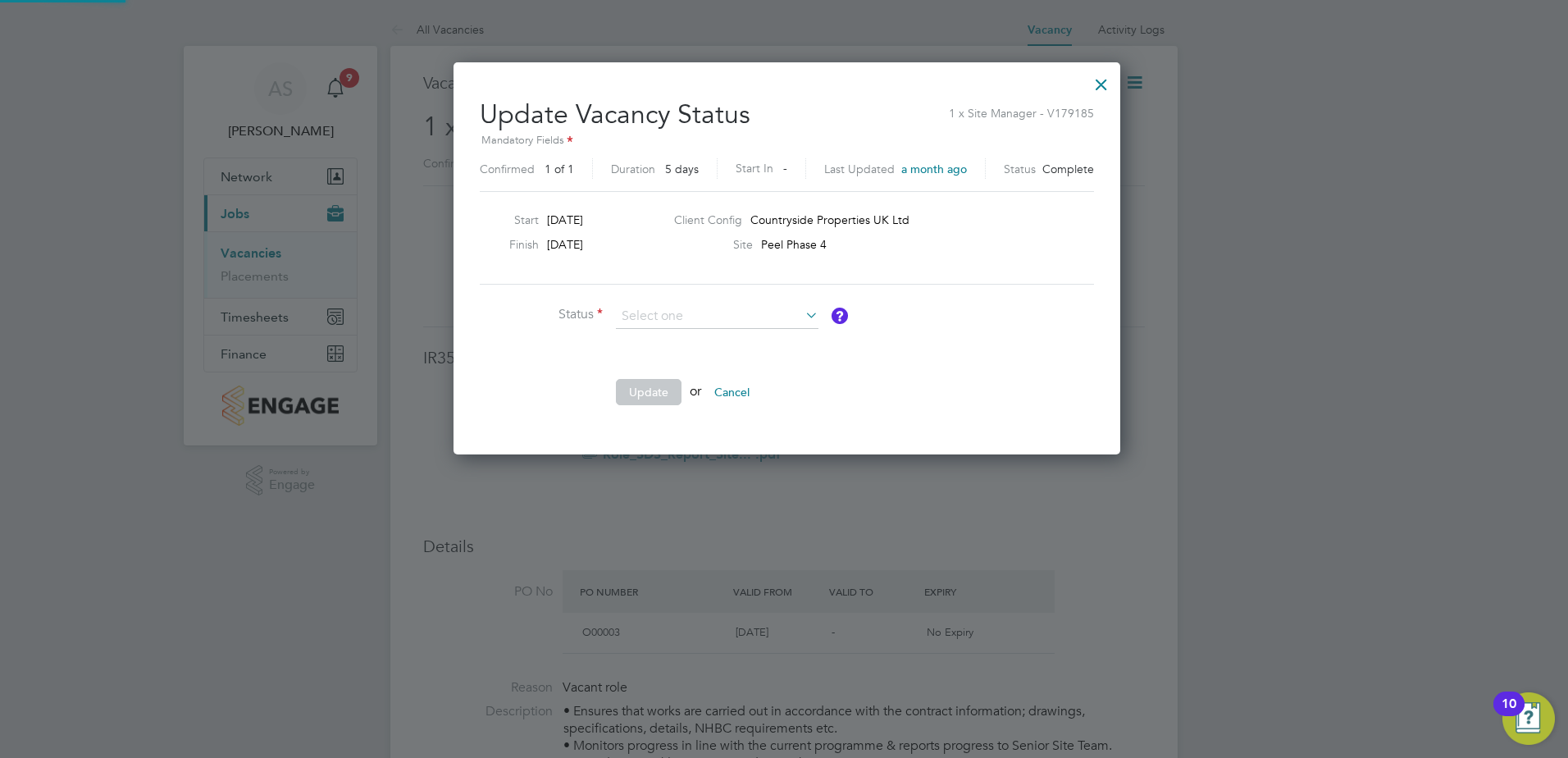
scroll to position [391, 662]
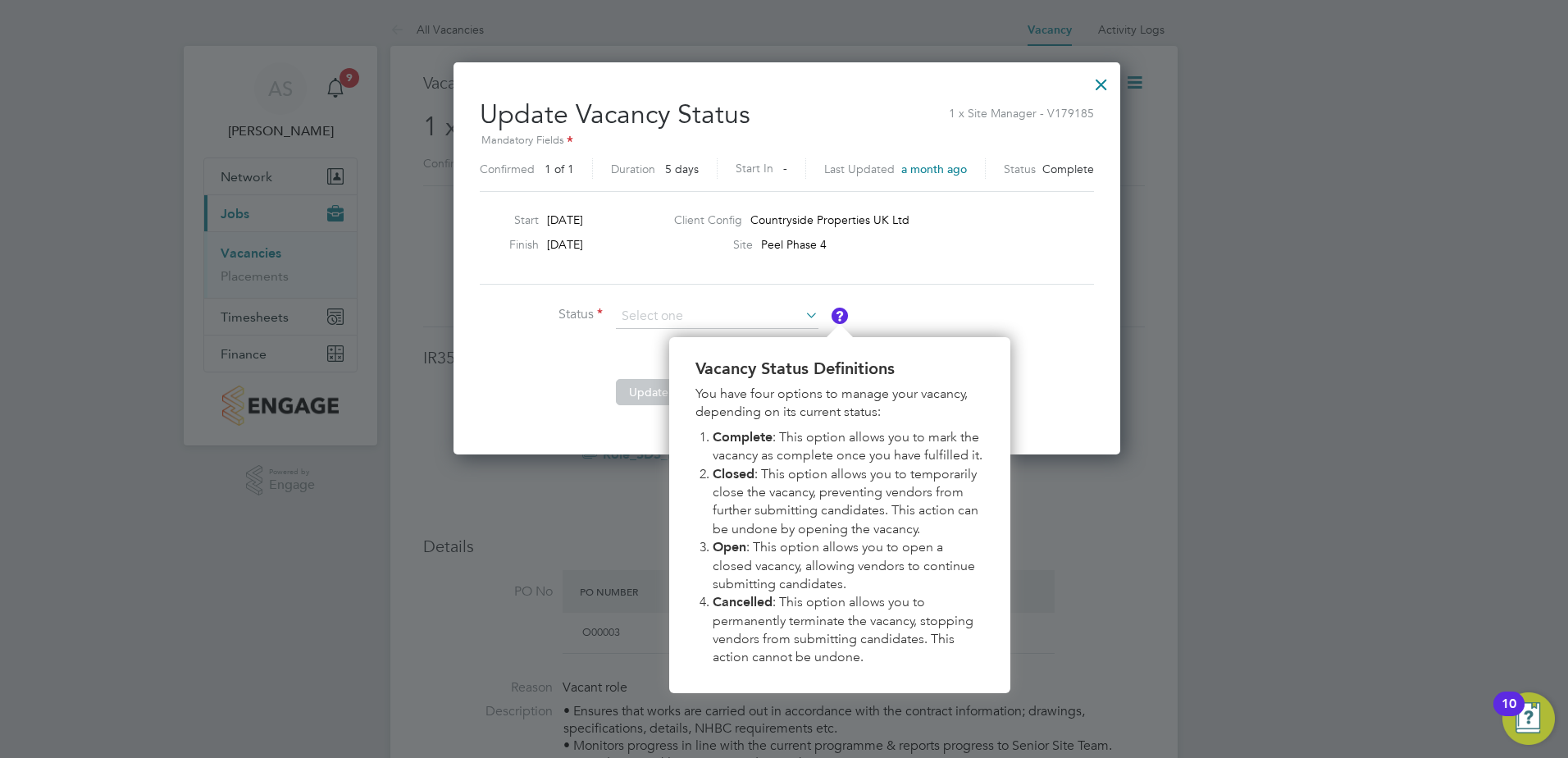
click at [844, 315] on img "Vacancy Status Definitions" at bounding box center [840, 315] width 17 height 17
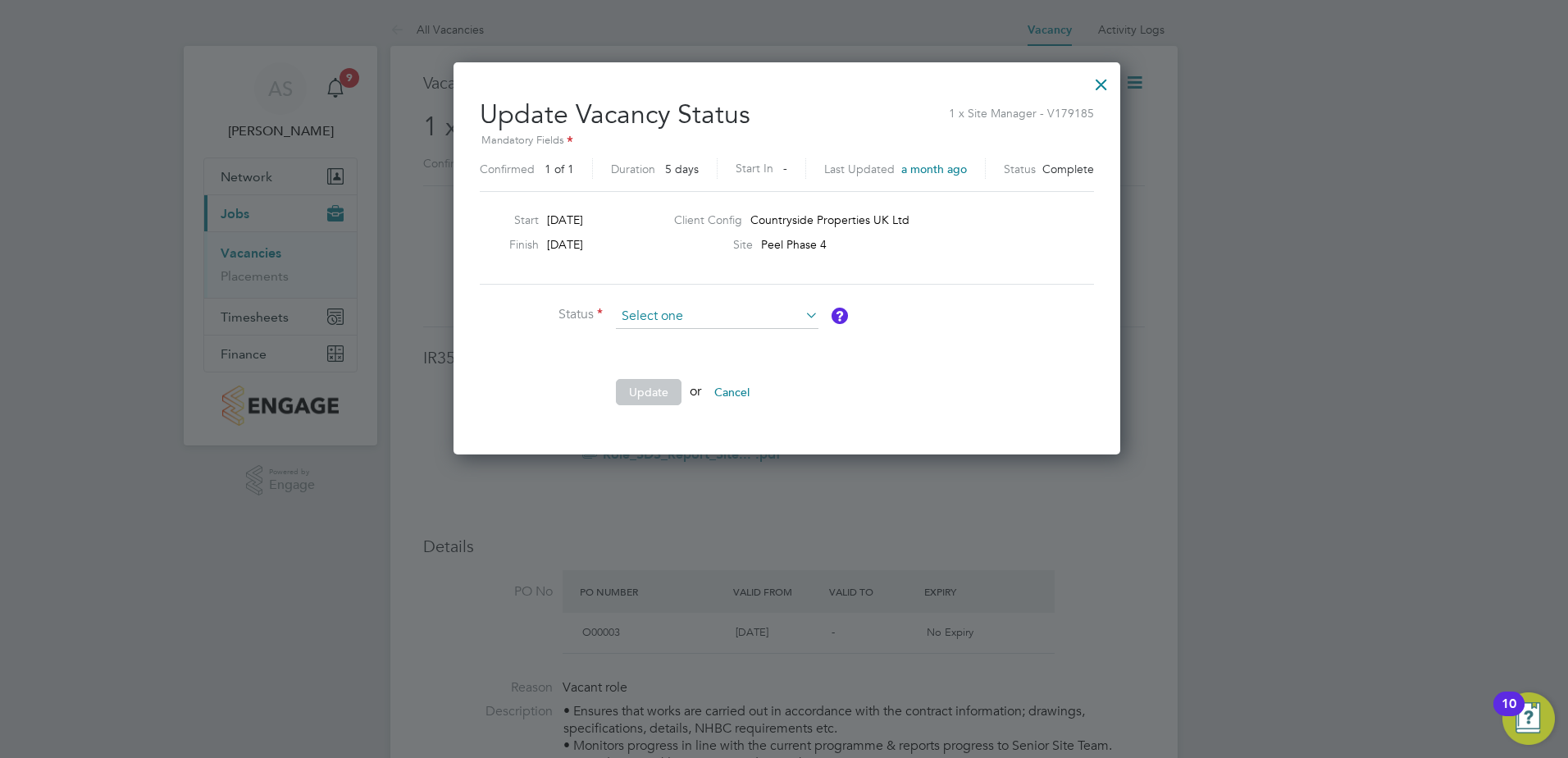
click at [766, 319] on input at bounding box center [718, 316] width 203 height 25
click at [653, 328] on li "Open" at bounding box center [717, 338] width 204 height 21
type input "Open"
click at [647, 396] on button "Update" at bounding box center [648, 392] width 65 height 26
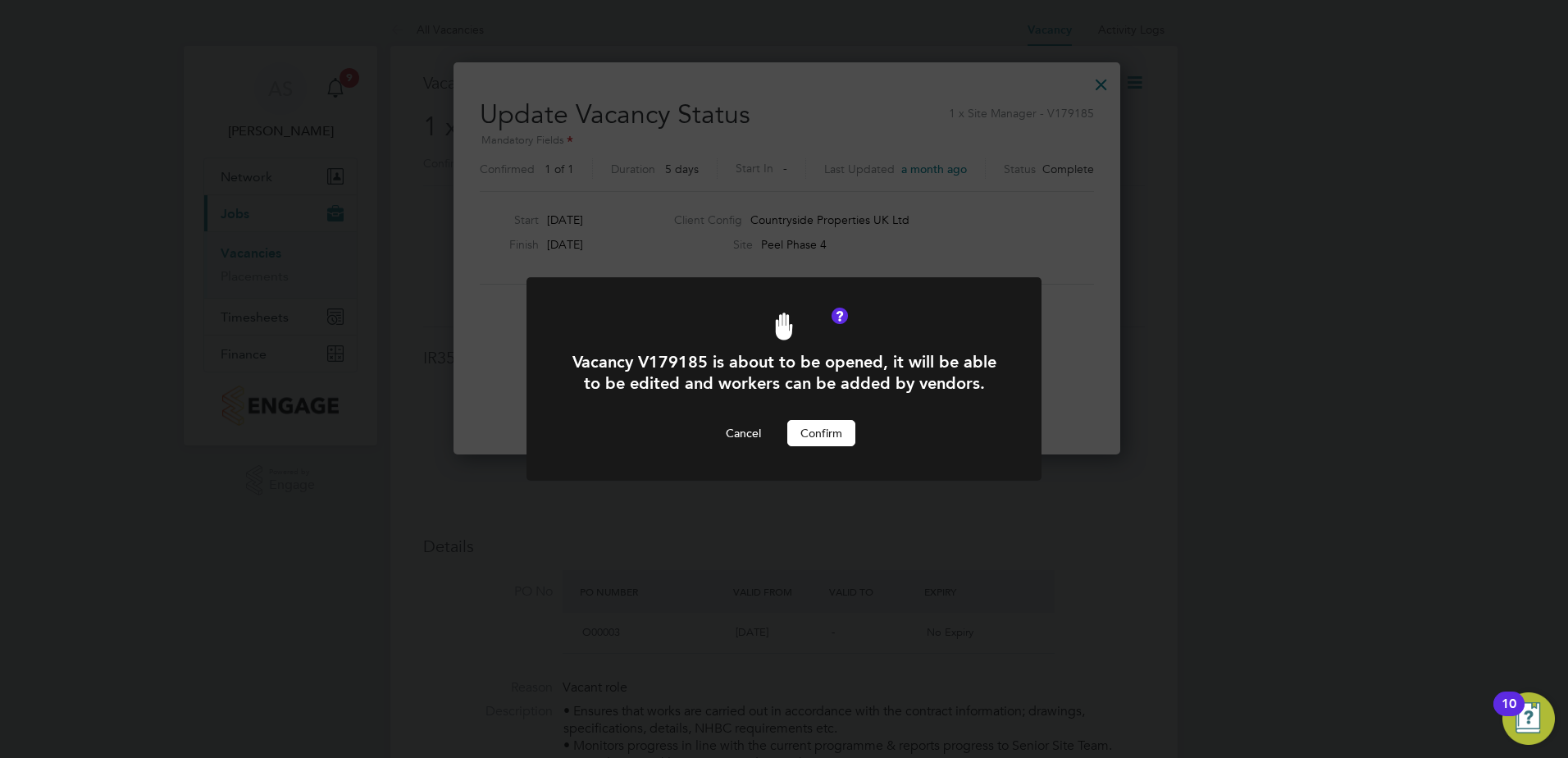
click at [829, 433] on button "Confirm" at bounding box center [822, 432] width 68 height 26
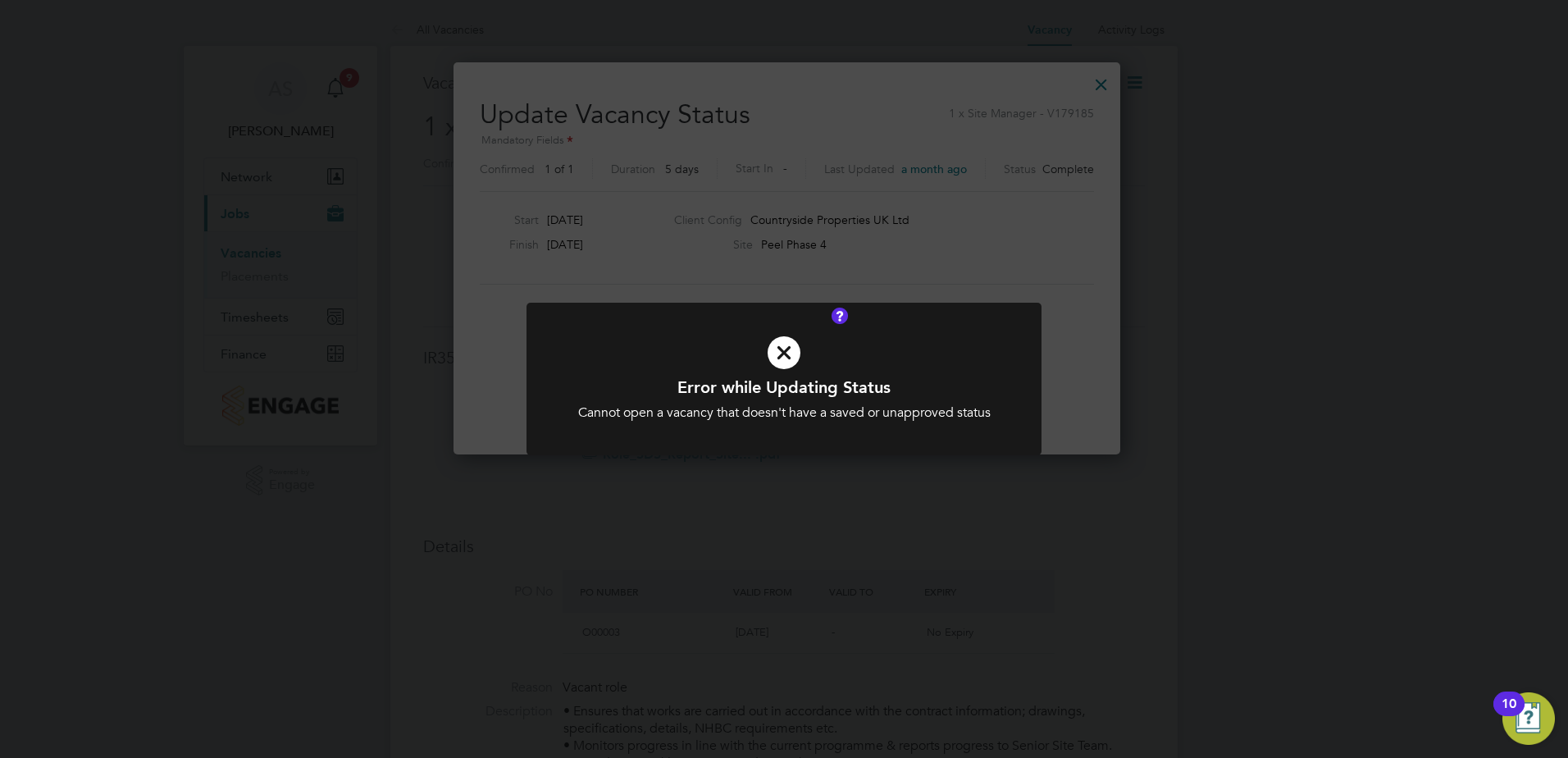
click at [1099, 87] on div "Error while Updating Status Cannot open a vacancy that doesn't have a saved or …" at bounding box center [784, 379] width 1568 height 758
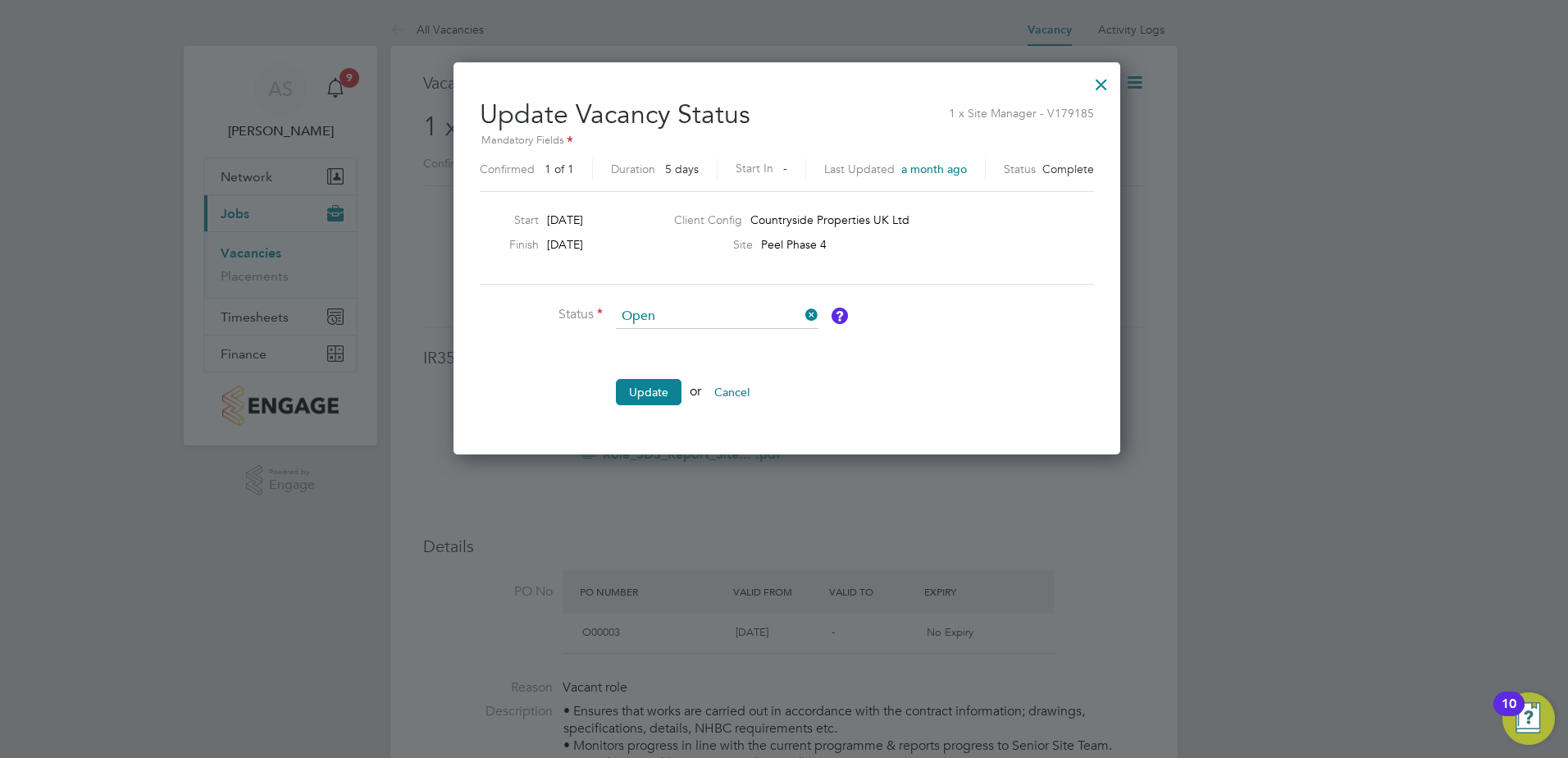
click at [1094, 85] on div at bounding box center [1101, 80] width 30 height 30
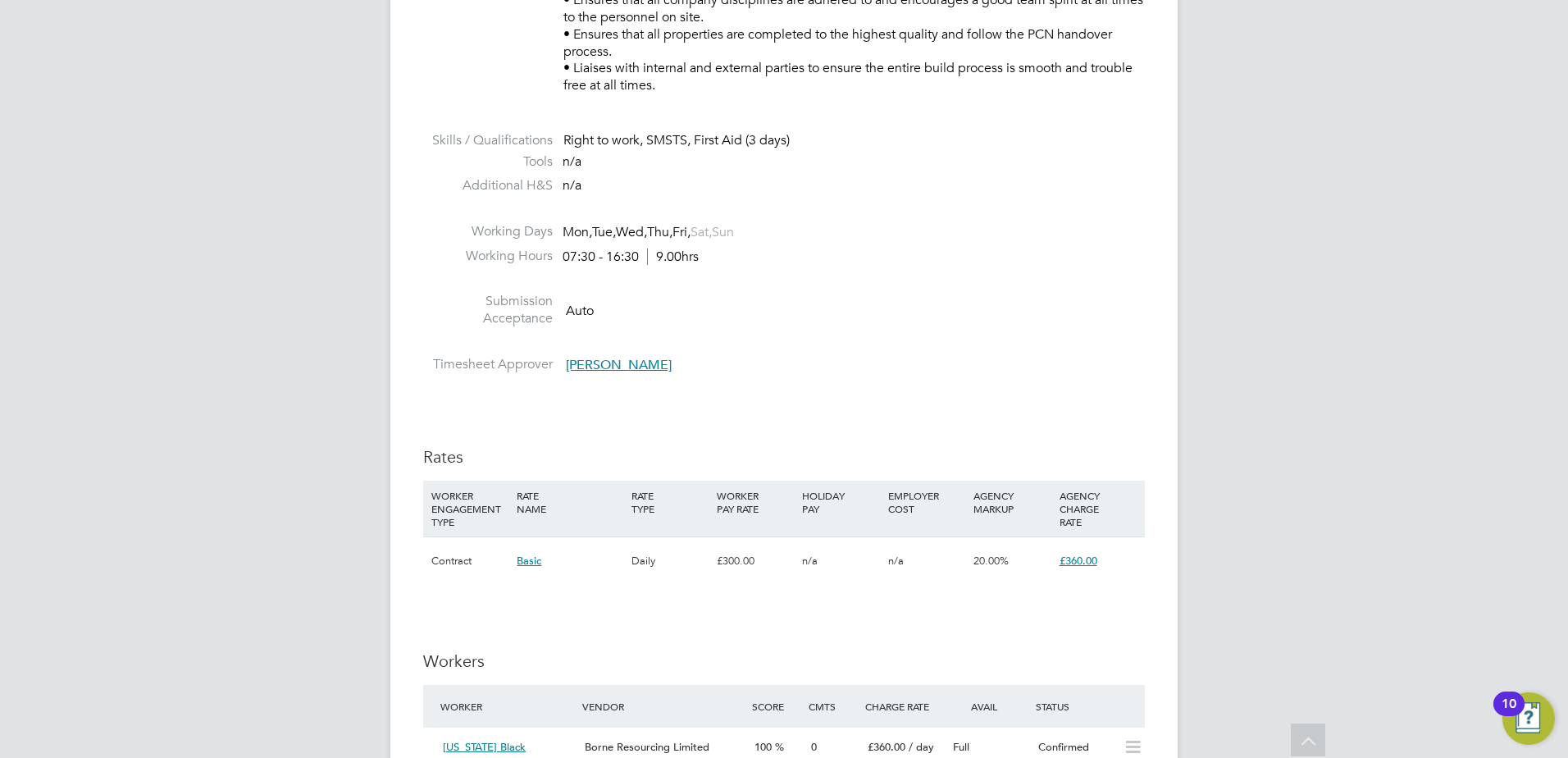
scroll to position [1230, 0]
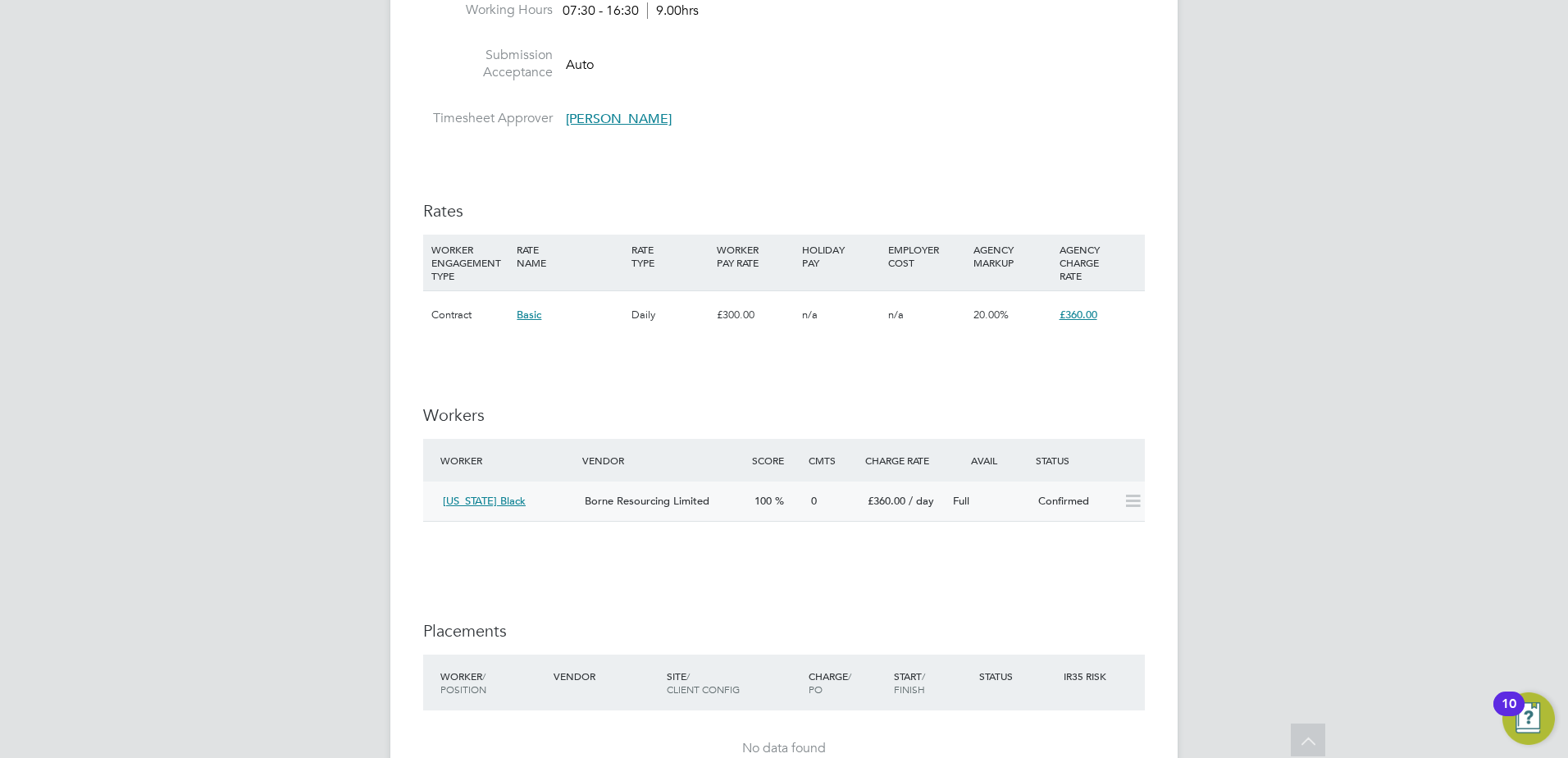
click at [1135, 504] on icon at bounding box center [1133, 501] width 20 height 13
click at [1051, 495] on div "Confirmed" at bounding box center [1075, 501] width 85 height 27
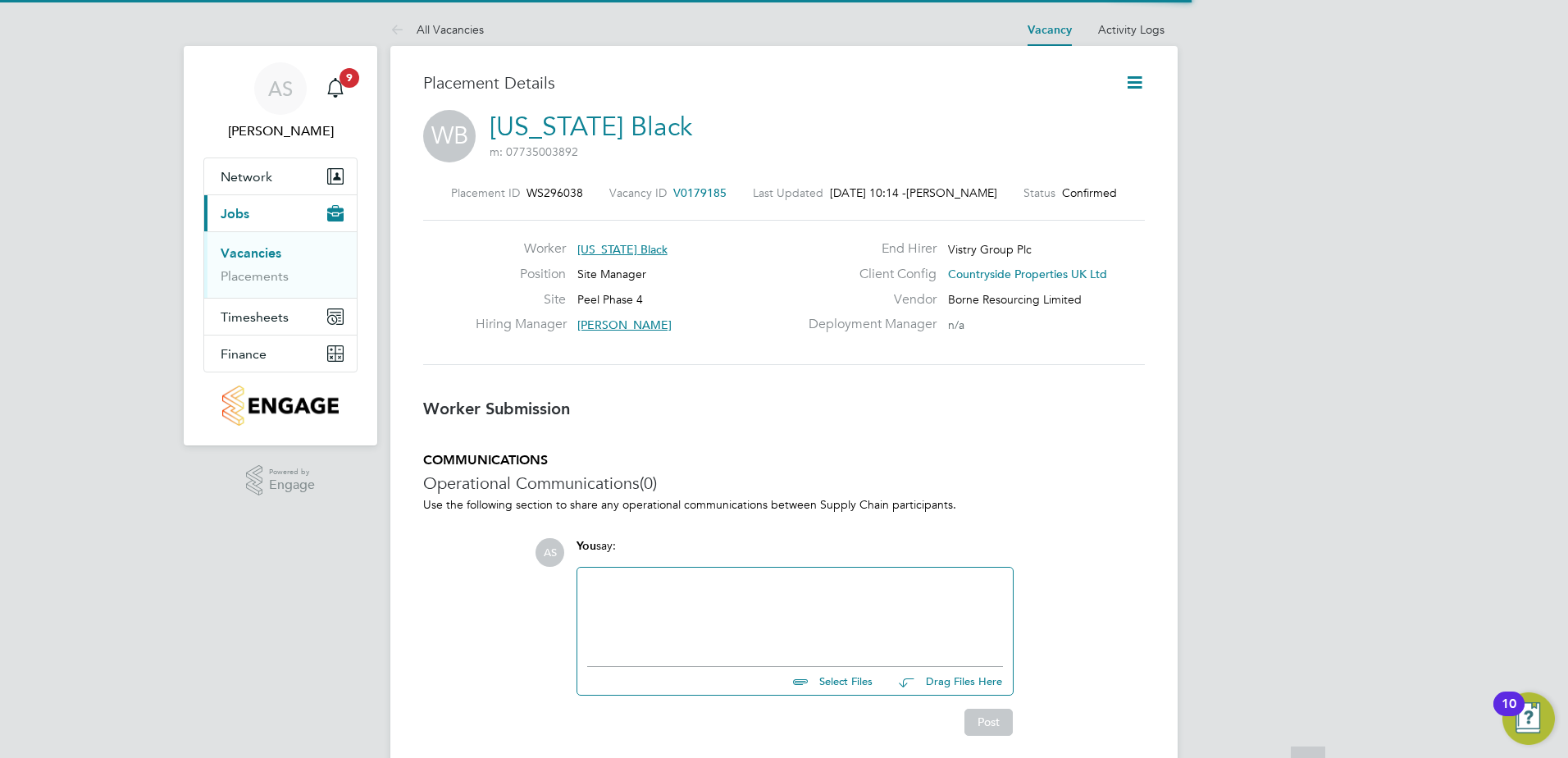
scroll to position [8, 8]
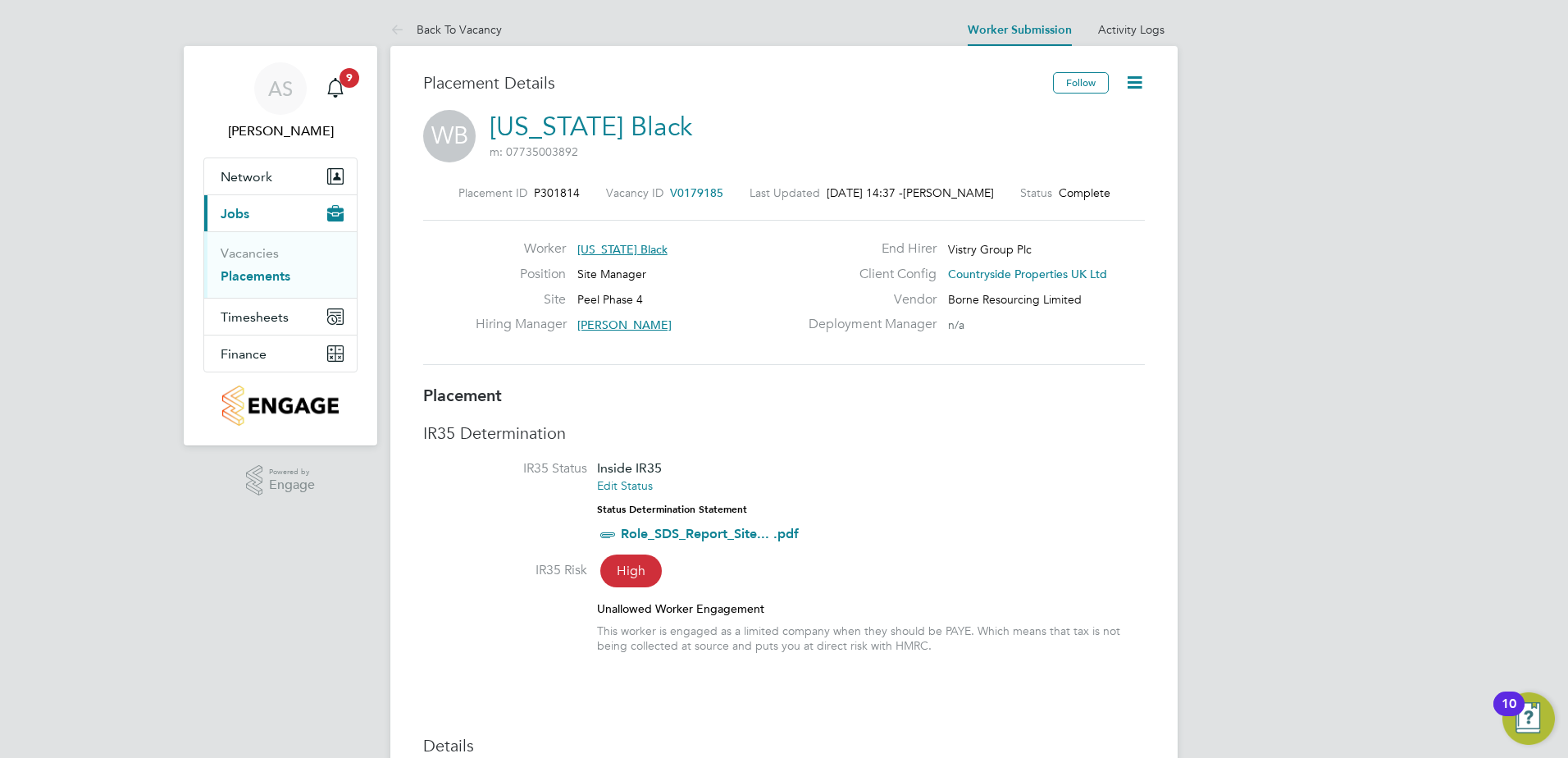
click at [1130, 85] on icon at bounding box center [1134, 82] width 20 height 20
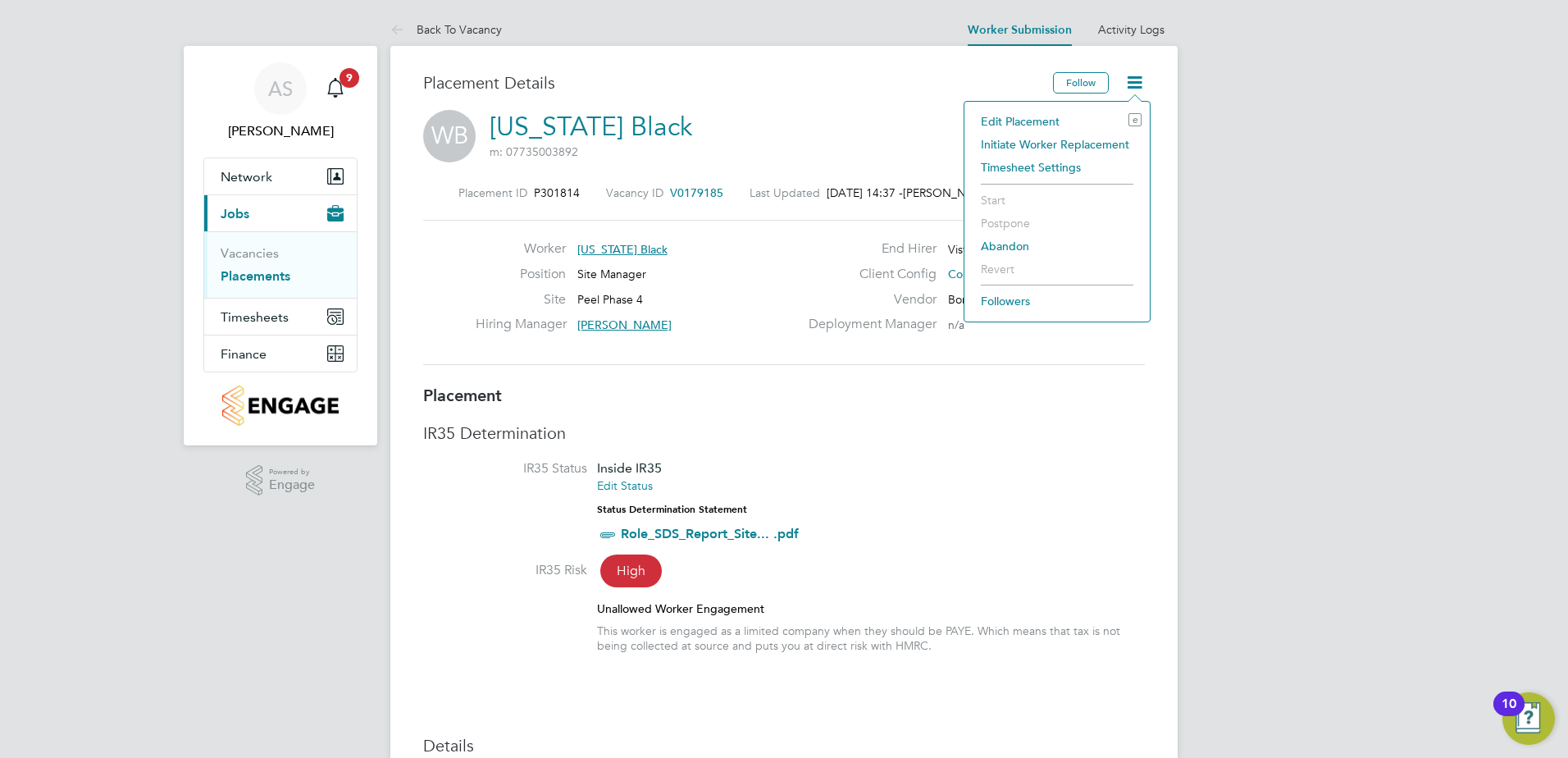
click at [1019, 119] on li "Edit Placement e" at bounding box center [1057, 121] width 169 height 23
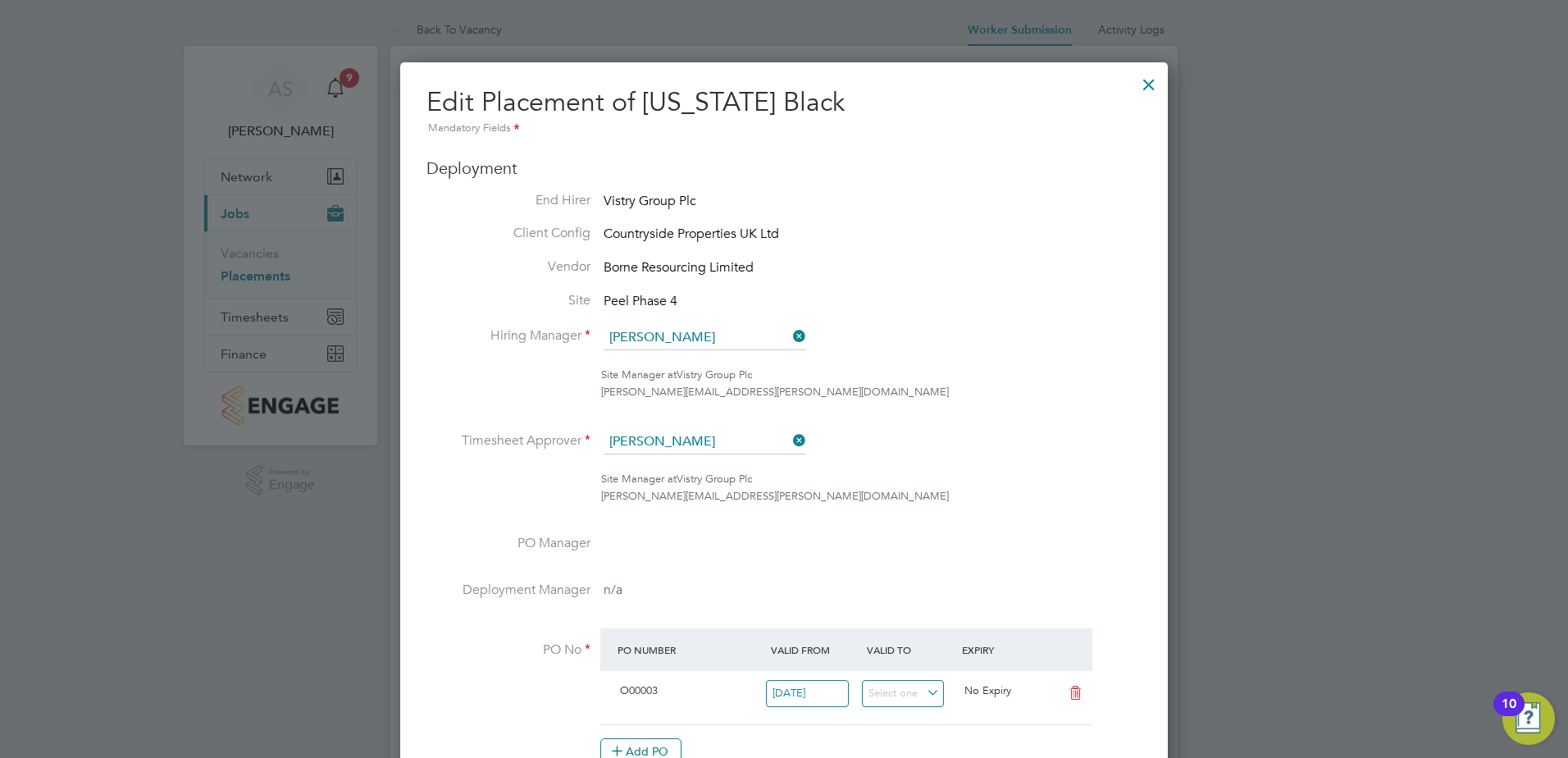
click at [1146, 81] on div at bounding box center [1149, 80] width 30 height 30
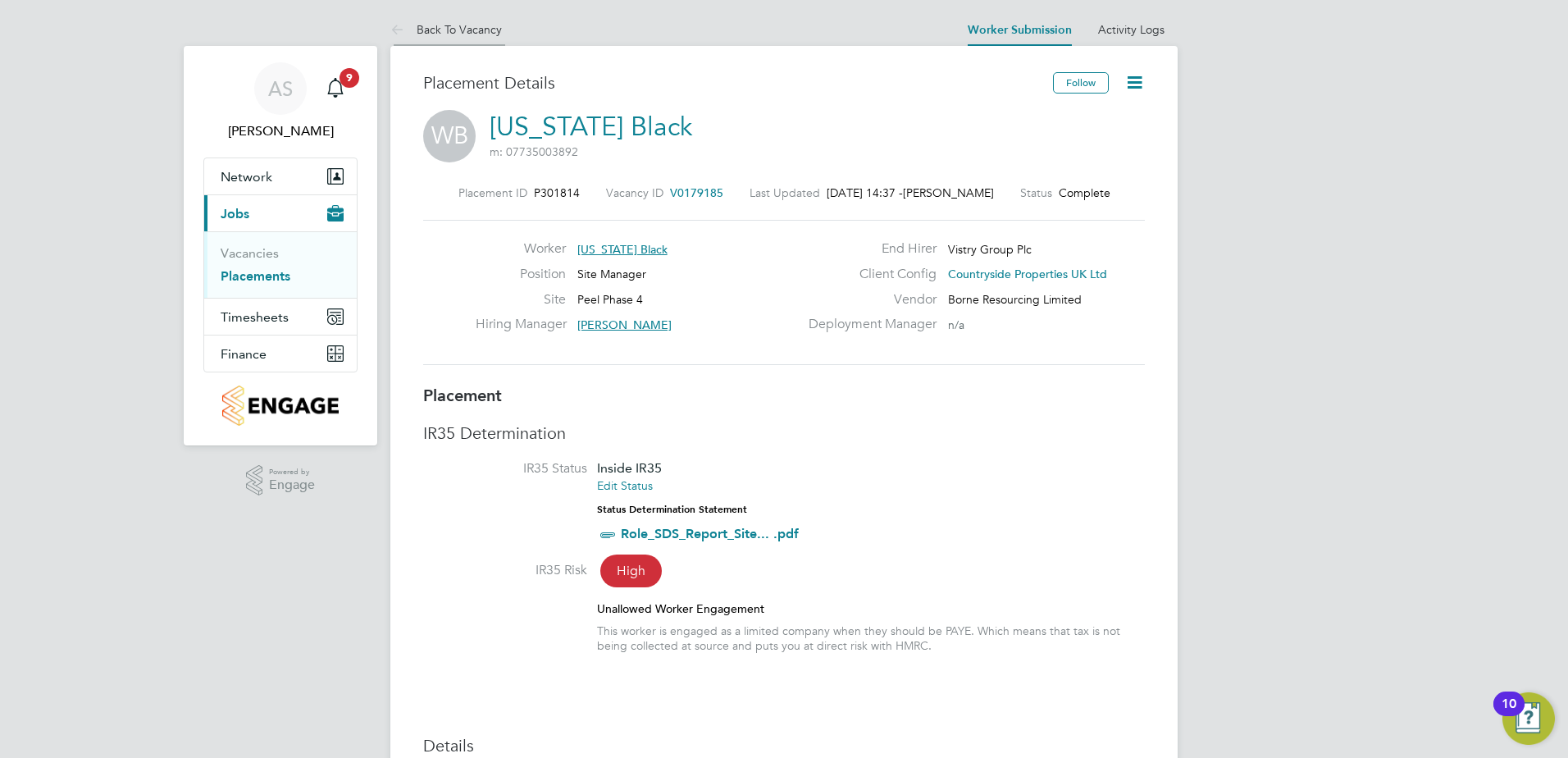
click at [483, 29] on link "Back To Vacancy" at bounding box center [445, 30] width 112 height 15
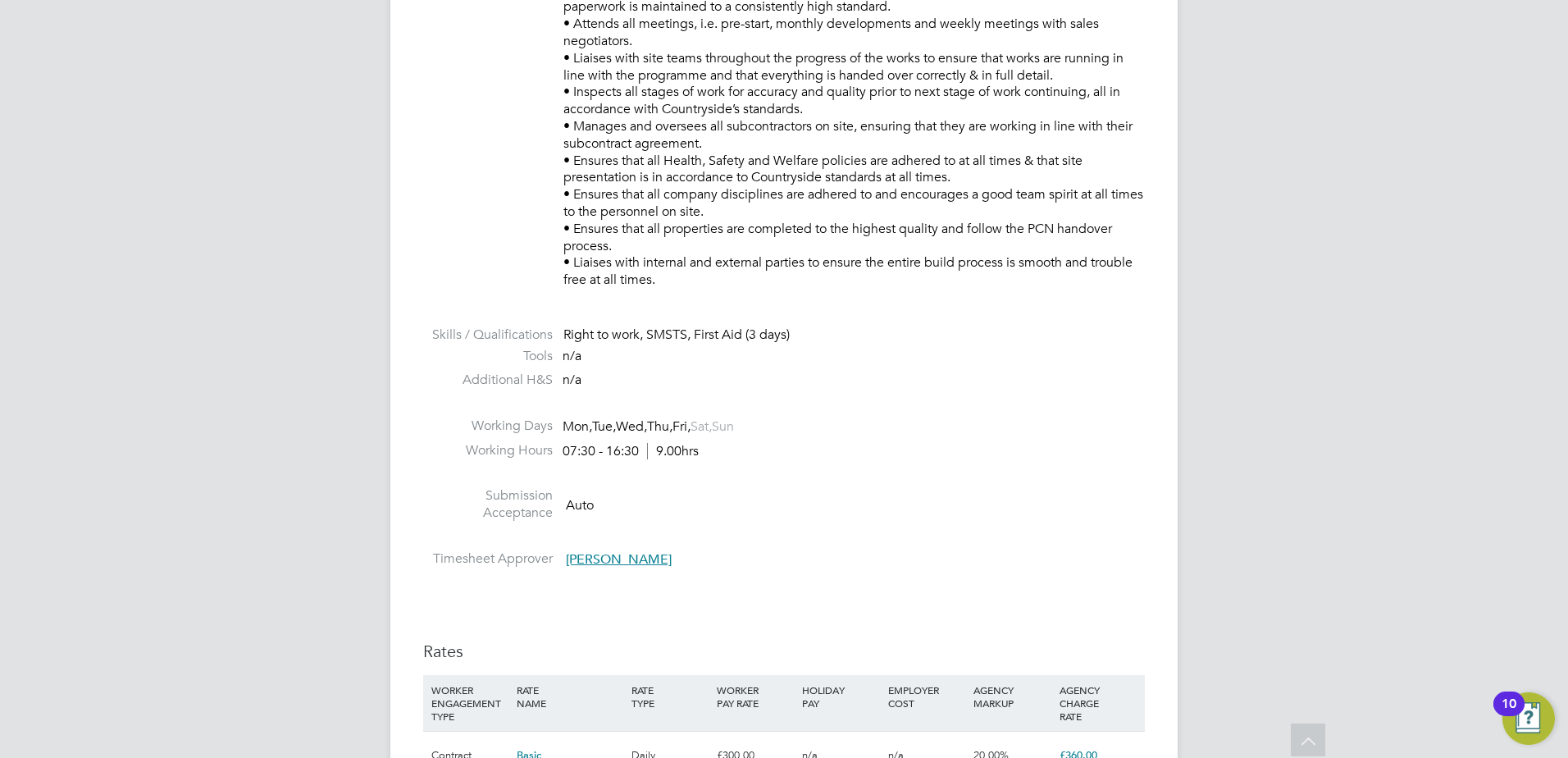
scroll to position [1230, 0]
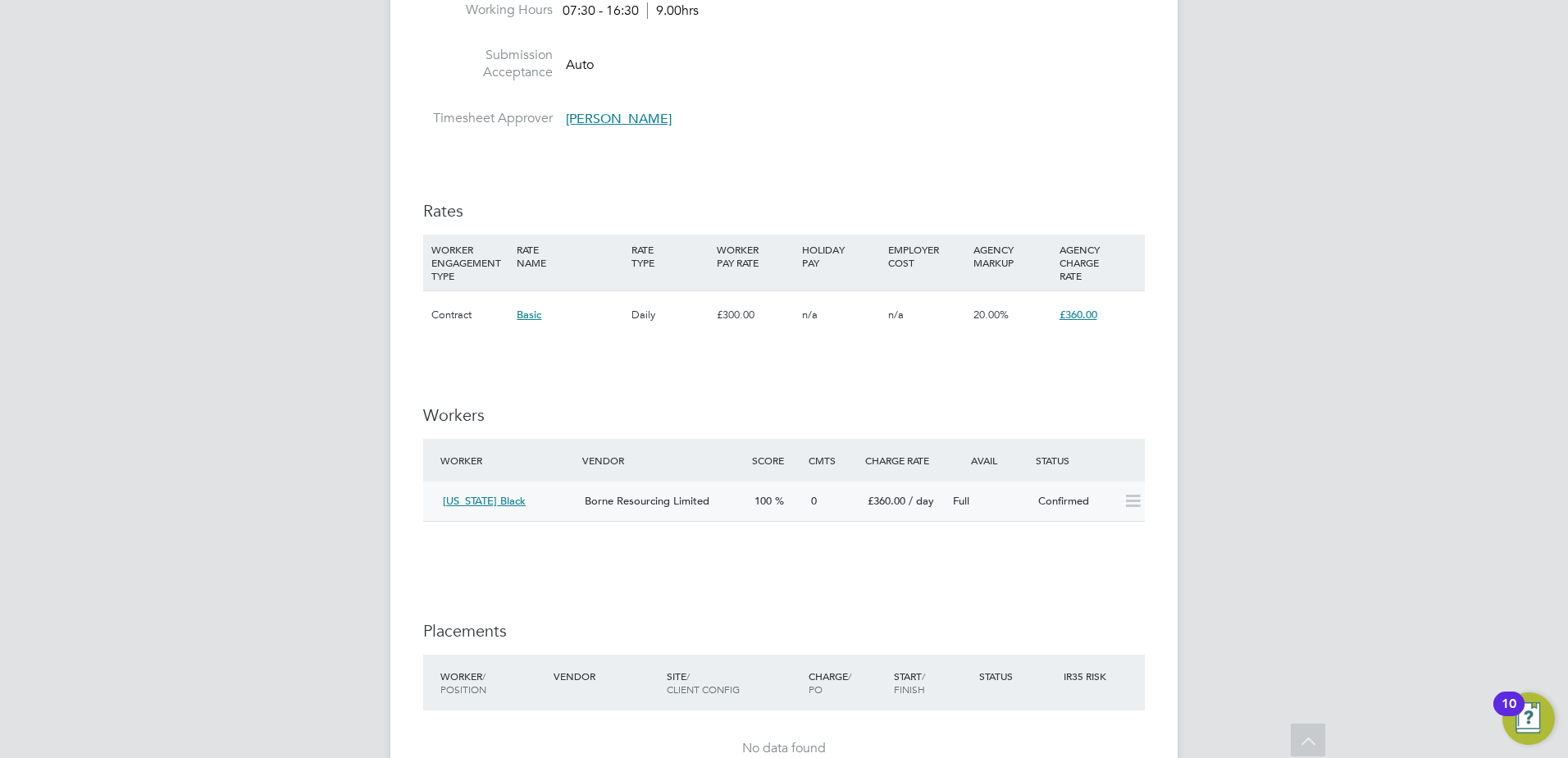
click at [1086, 502] on div "Confirmed" at bounding box center [1075, 501] width 85 height 27
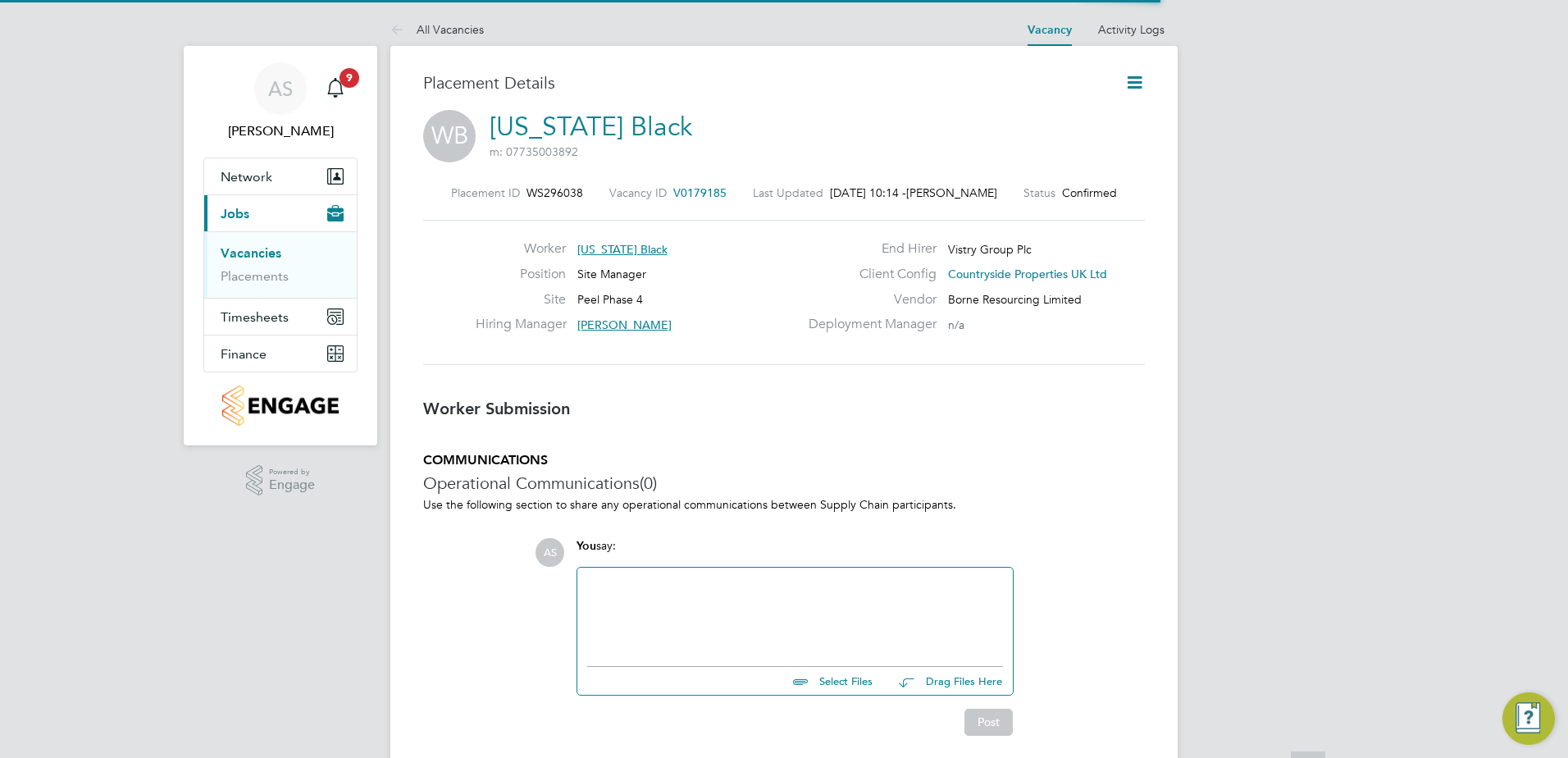
scroll to position [8, 8]
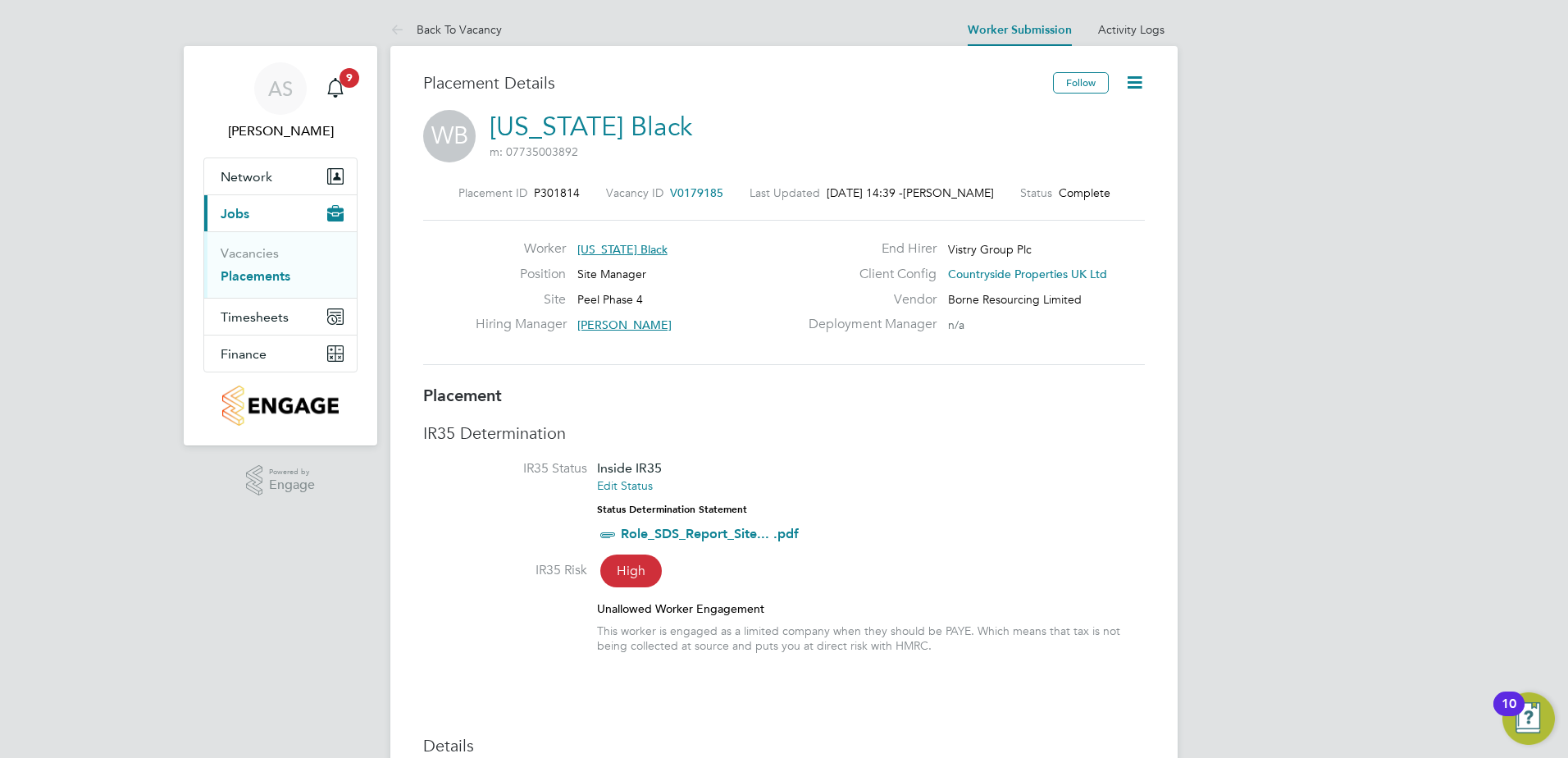
click at [1135, 92] on icon at bounding box center [1134, 82] width 20 height 20
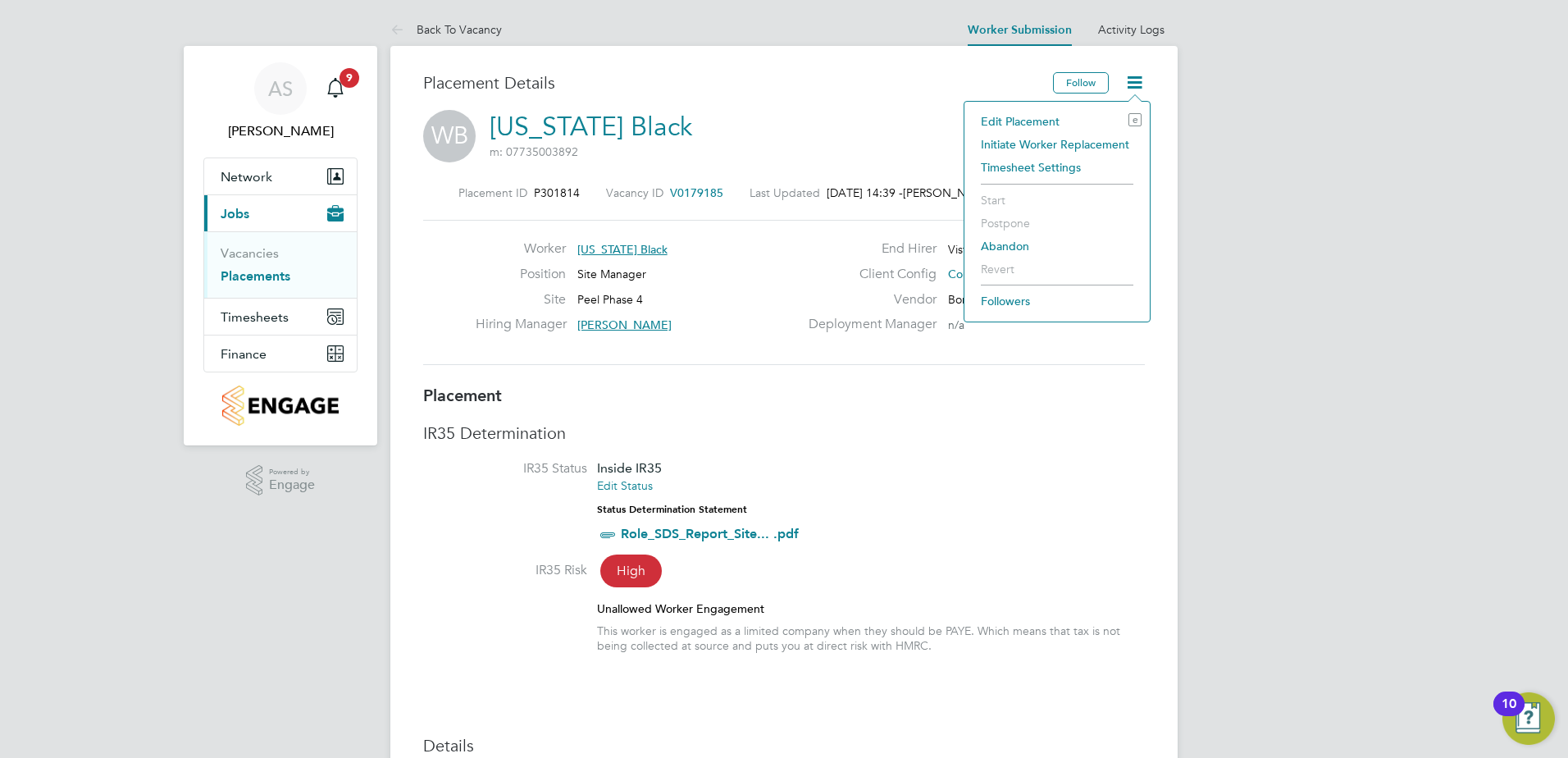
click at [1038, 117] on li "Edit Placement e" at bounding box center [1057, 121] width 169 height 23
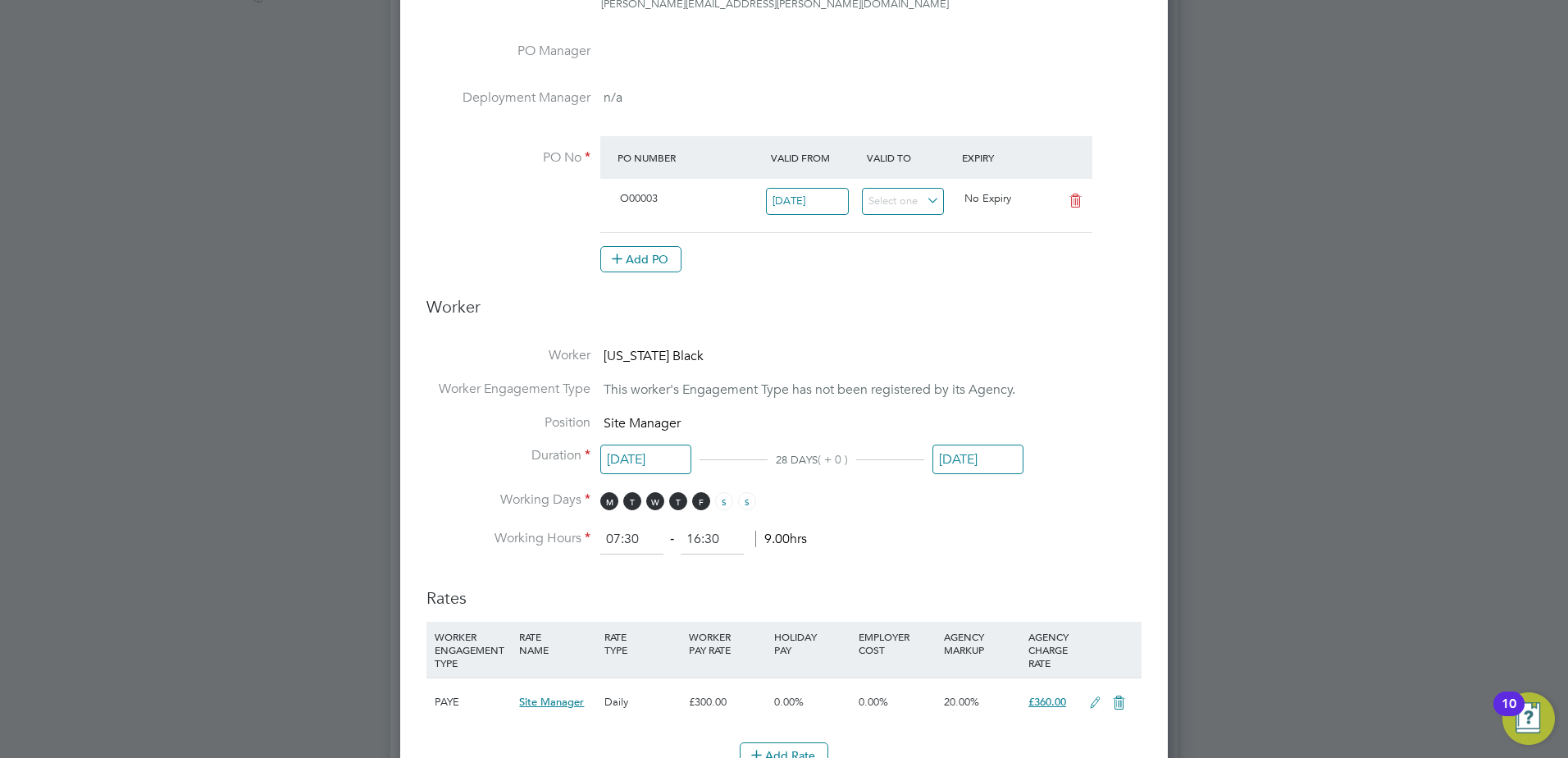
click at [981, 461] on input "[DATE]" at bounding box center [978, 459] width 91 height 30
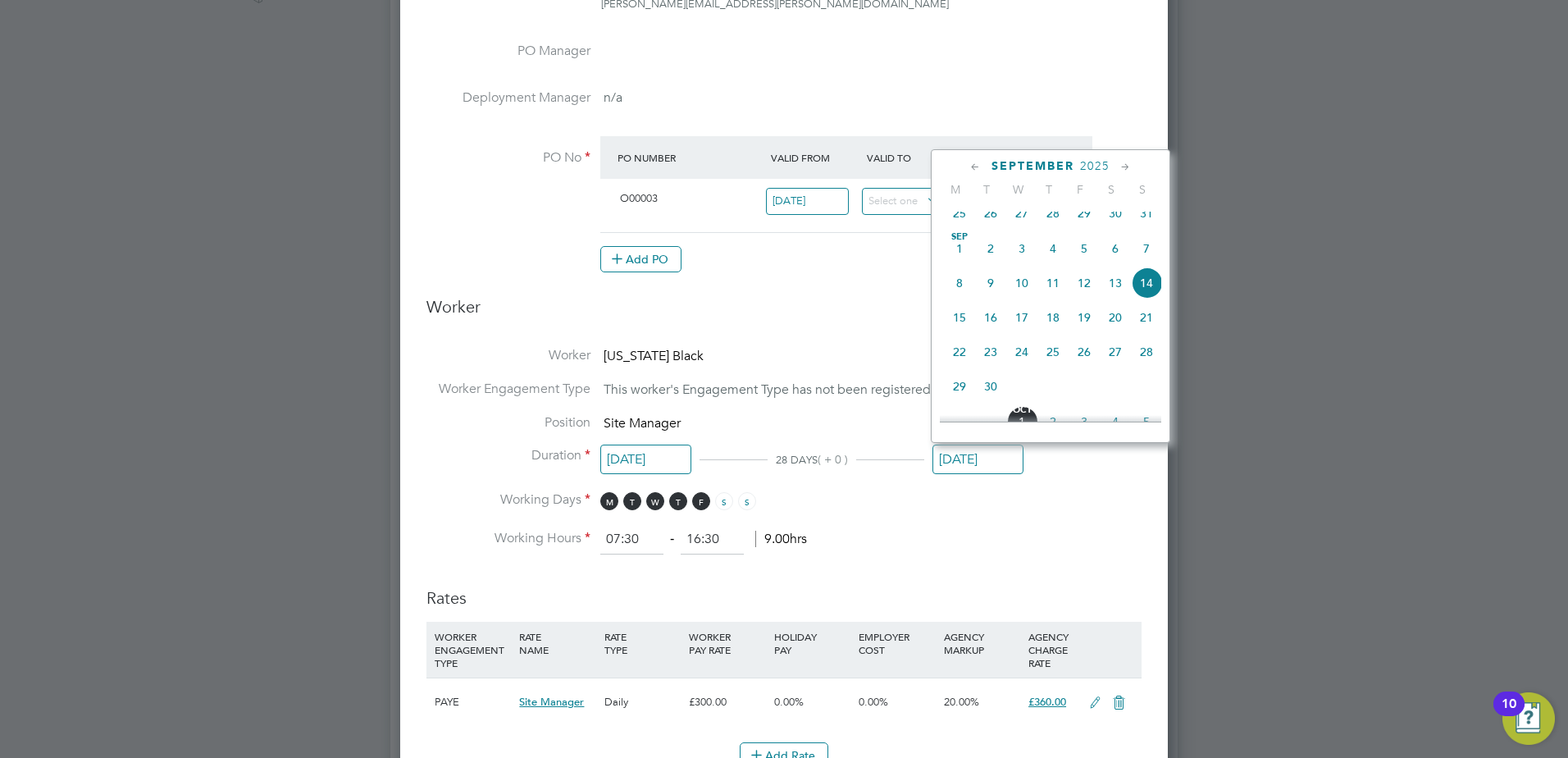
click at [992, 402] on span "30" at bounding box center [991, 386] width 31 height 31
type input "[DATE]"
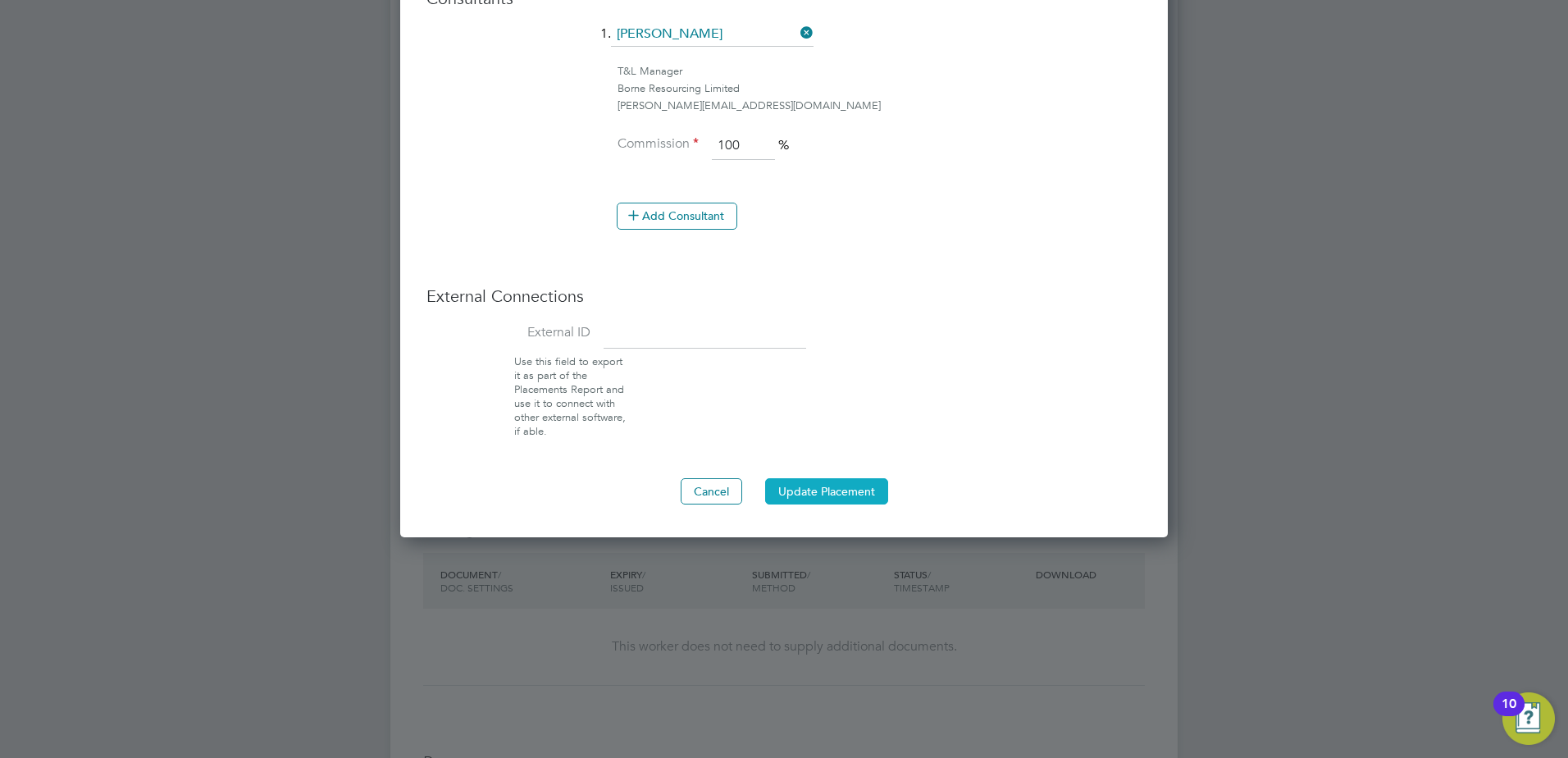
click at [839, 495] on button "Update Placement" at bounding box center [826, 491] width 123 height 26
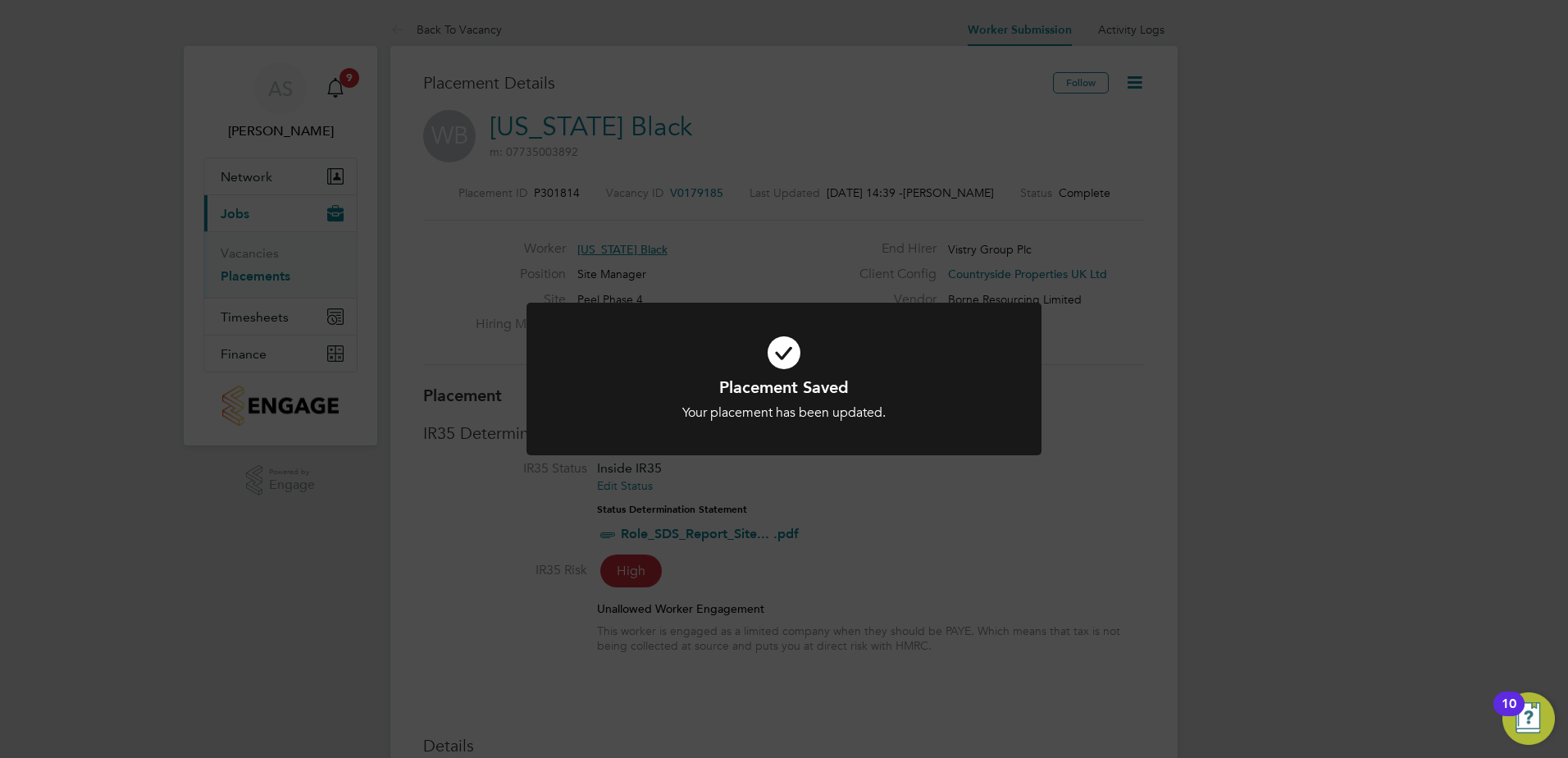
click at [1034, 537] on div "Placement Saved Your placement has been updated. Cancel Okay" at bounding box center [784, 379] width 1568 height 758
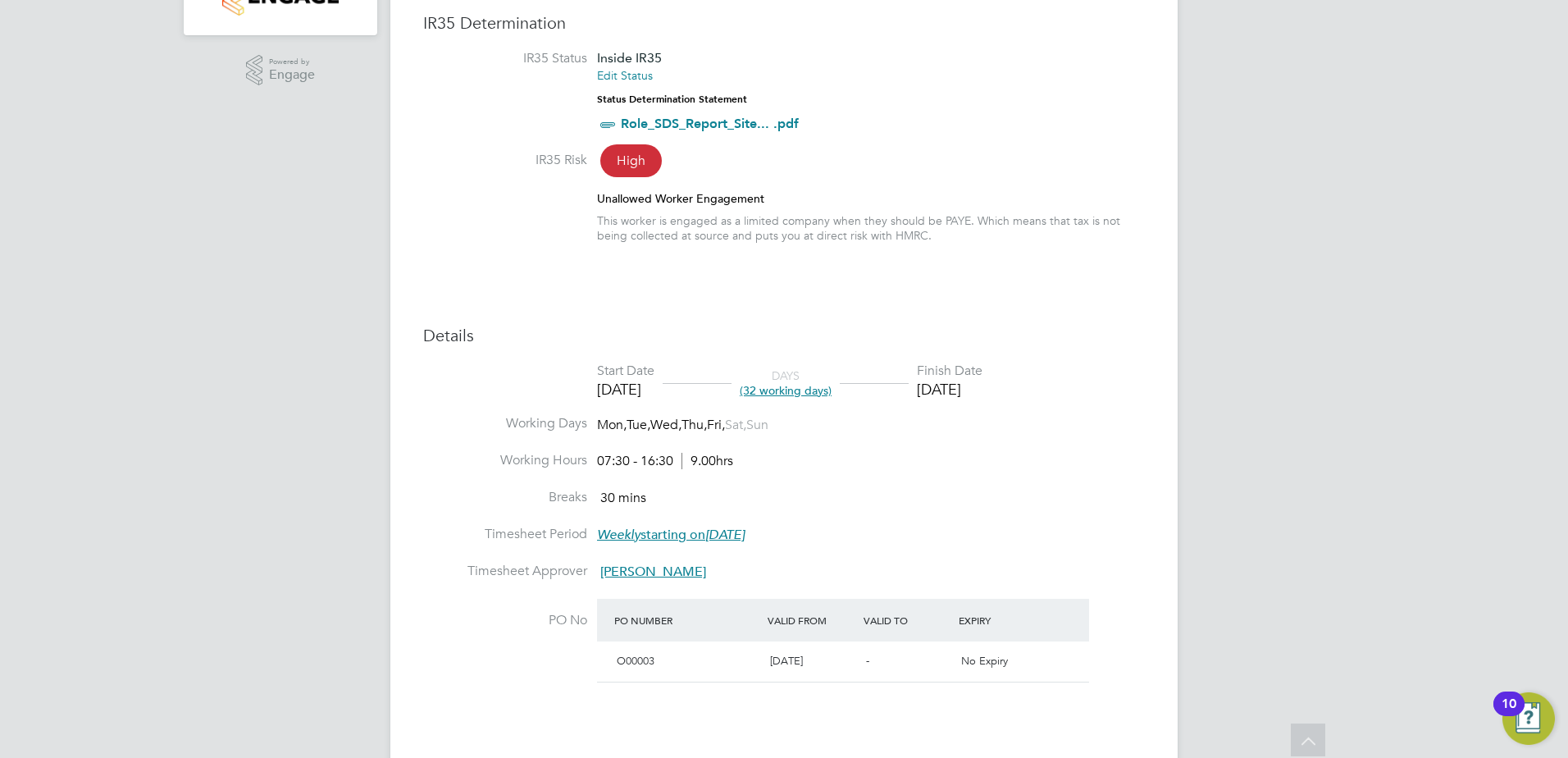
scroll to position [26, 324]
